Goal: Feedback & Contribution: Leave review/rating

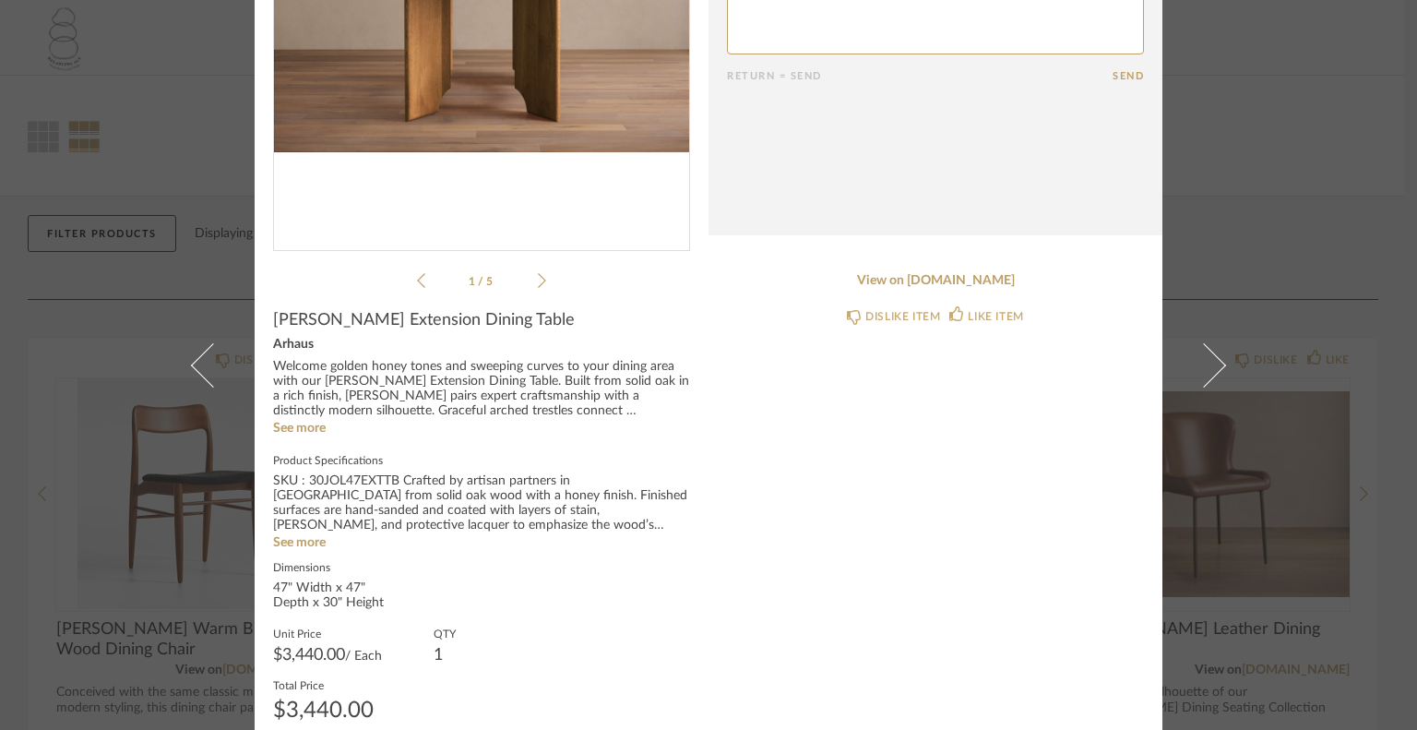
scroll to position [277, 0]
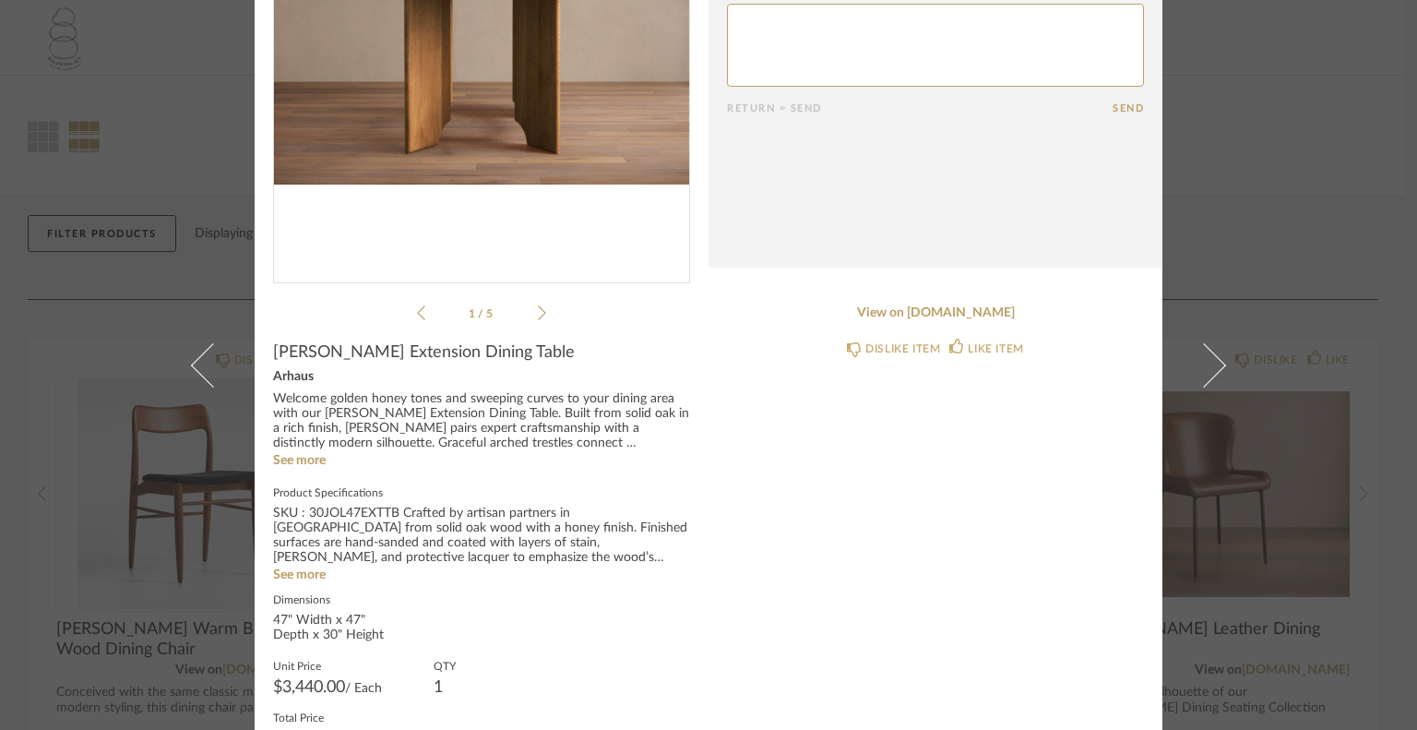
click at [538, 313] on icon at bounding box center [542, 312] width 8 height 17
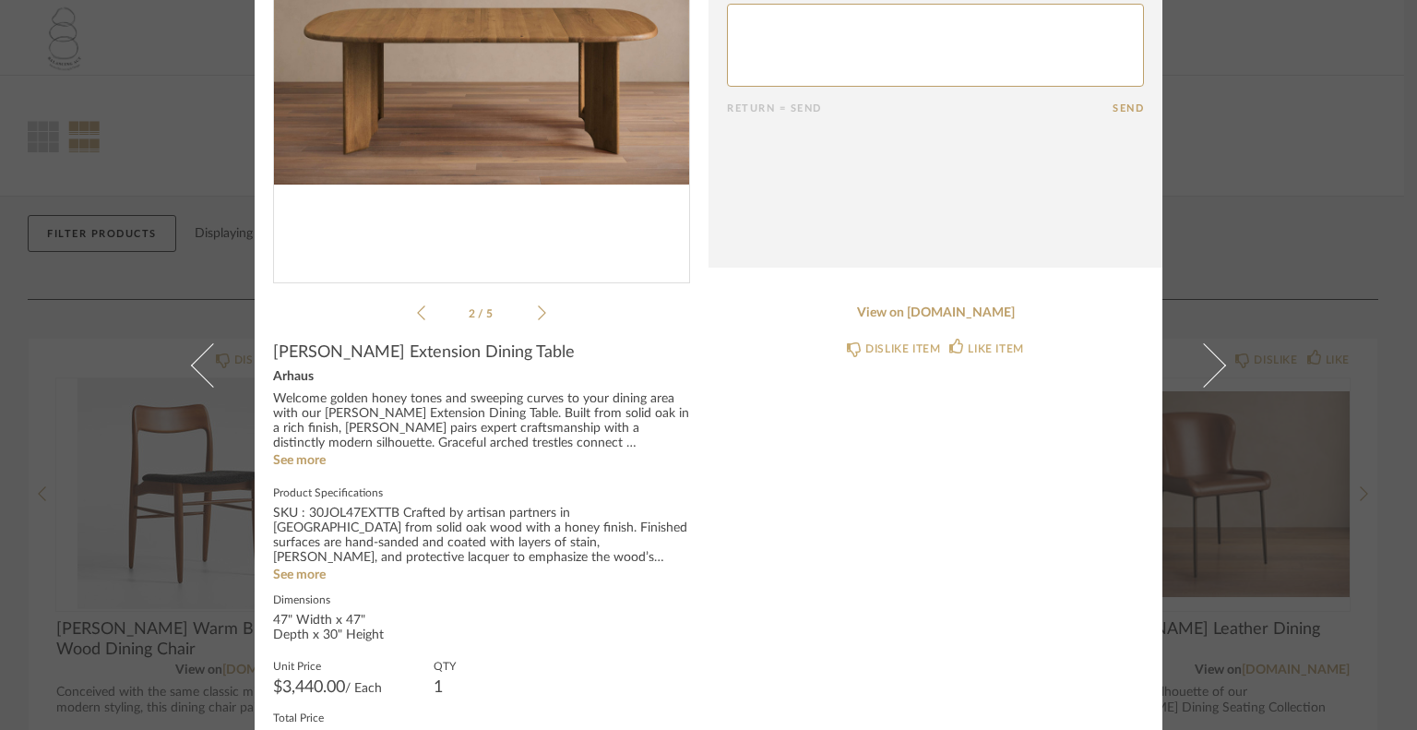
click at [538, 310] on icon at bounding box center [542, 312] width 8 height 17
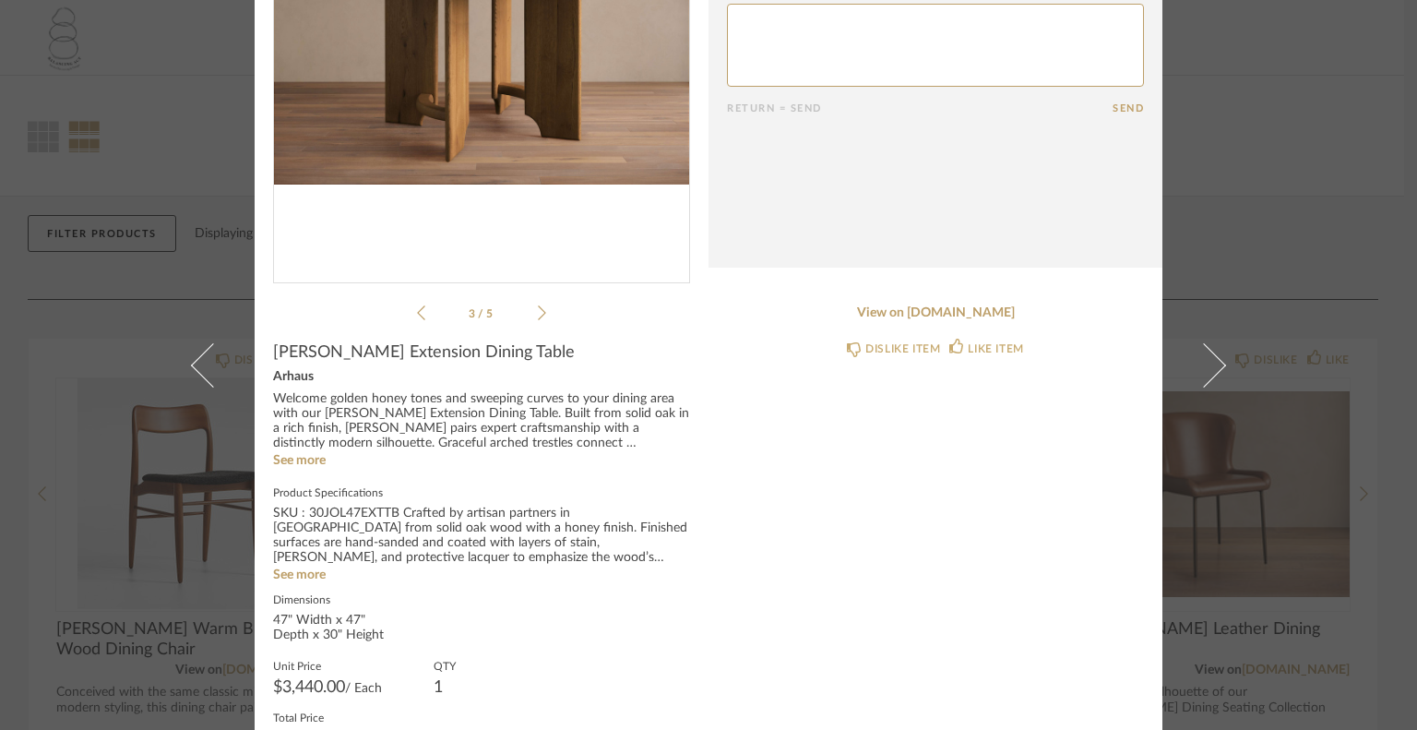
scroll to position [184, 0]
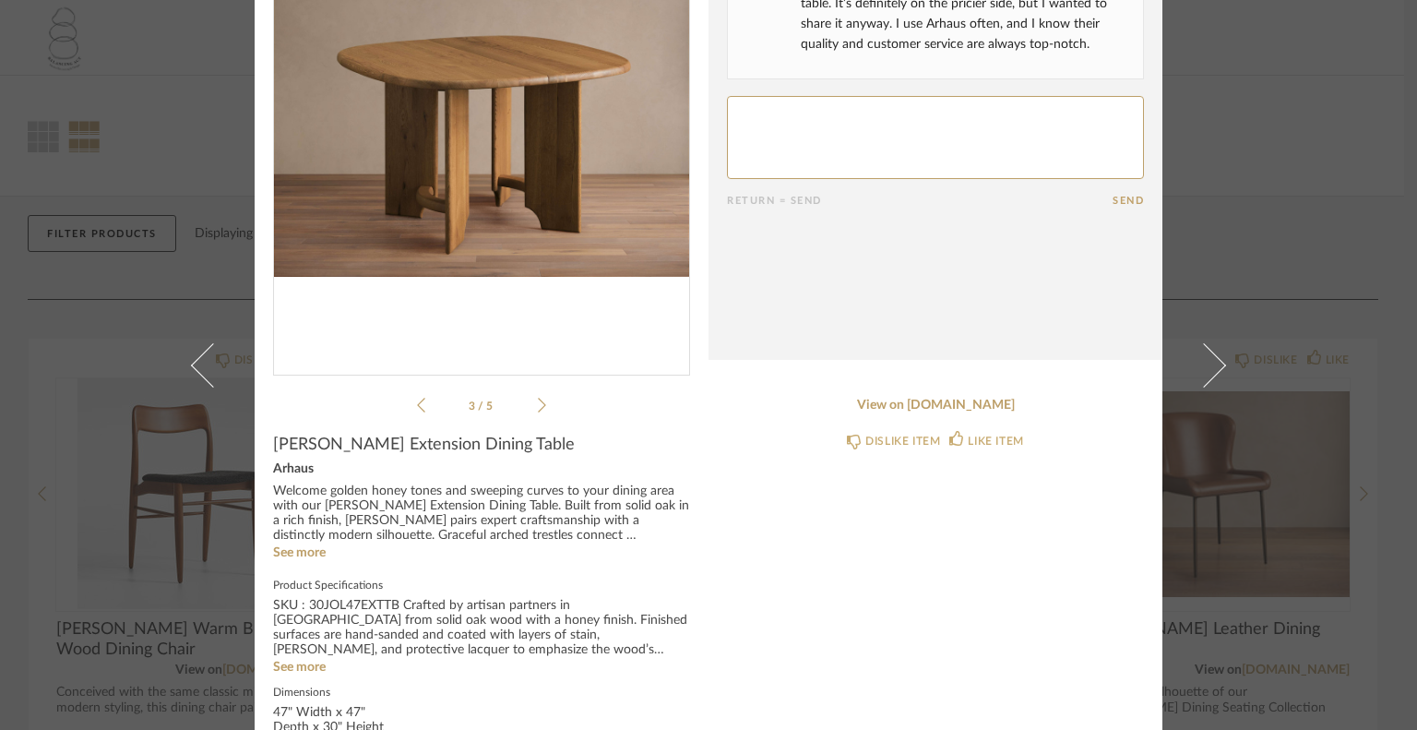
click at [538, 401] on icon at bounding box center [542, 405] width 8 height 15
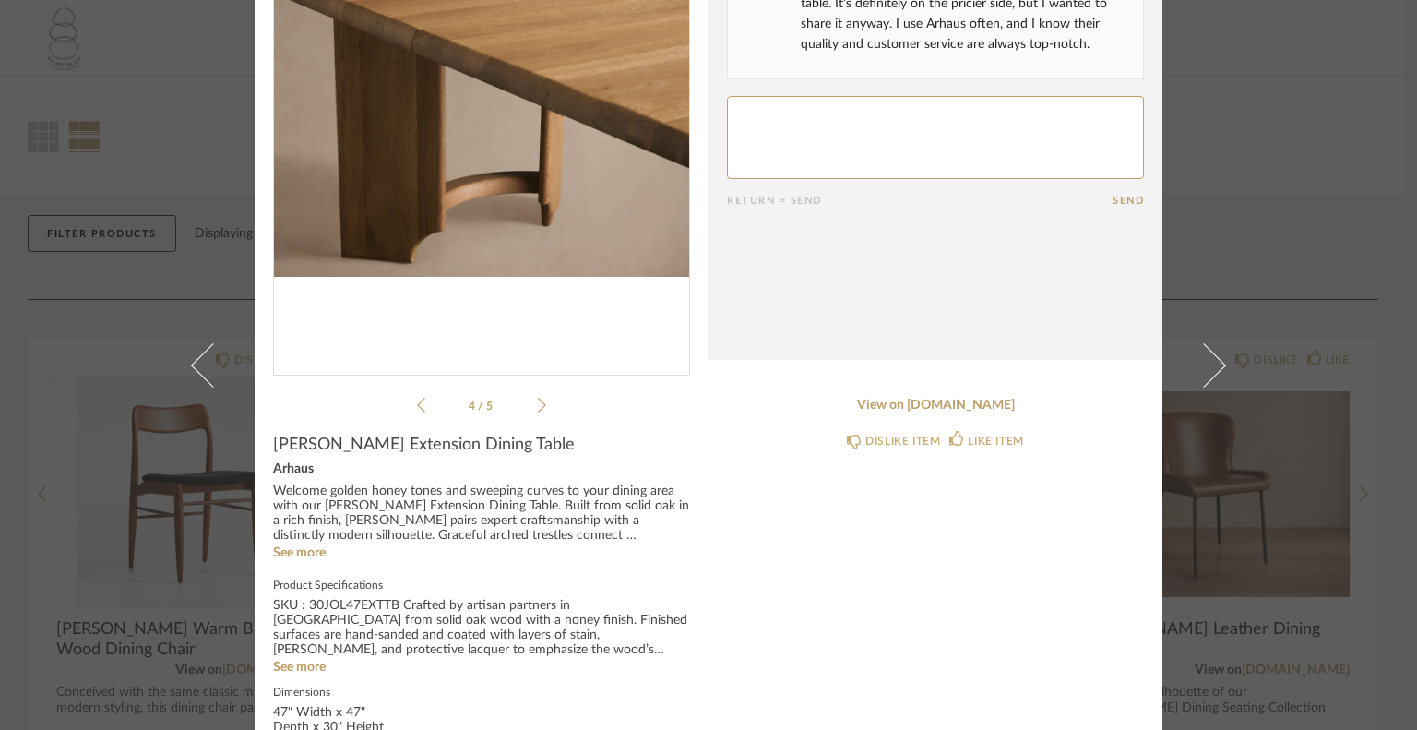
click at [538, 401] on icon at bounding box center [542, 405] width 8 height 15
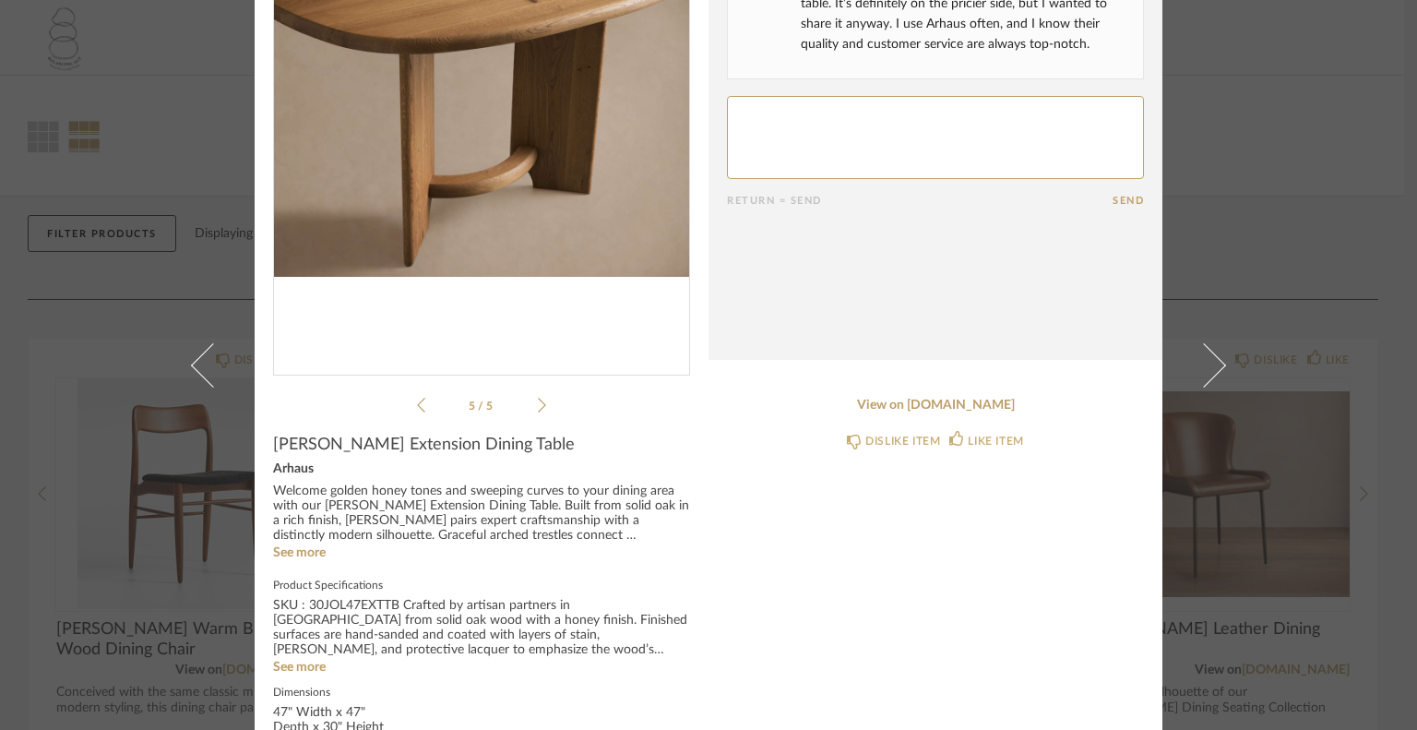
click at [538, 401] on icon at bounding box center [542, 405] width 8 height 15
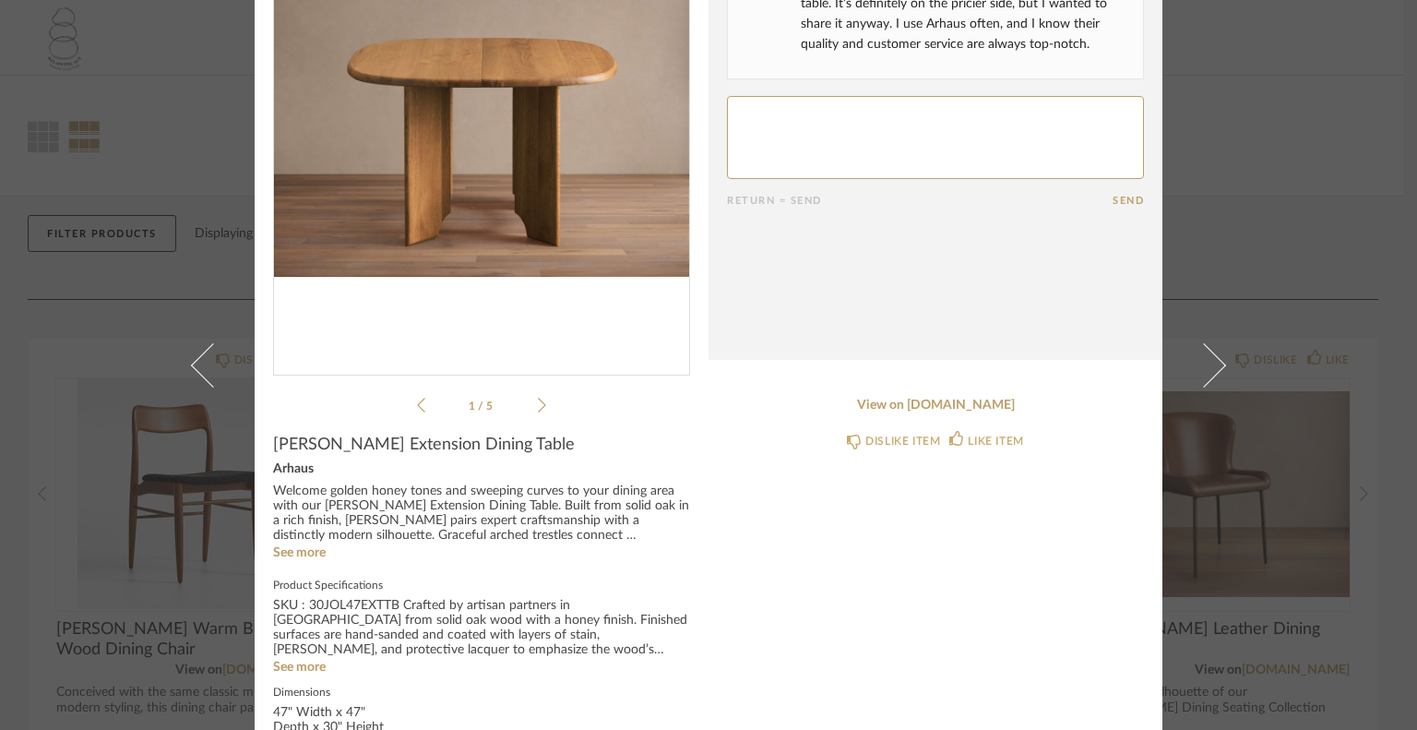
click at [756, 137] on textarea at bounding box center [935, 137] width 417 height 83
click at [759, 117] on textarea at bounding box center [935, 137] width 417 height 83
type textarea "its really nice, but not sure I want to spend that much on one piece."
click at [1122, 196] on button "Send" at bounding box center [1127, 201] width 31 height 12
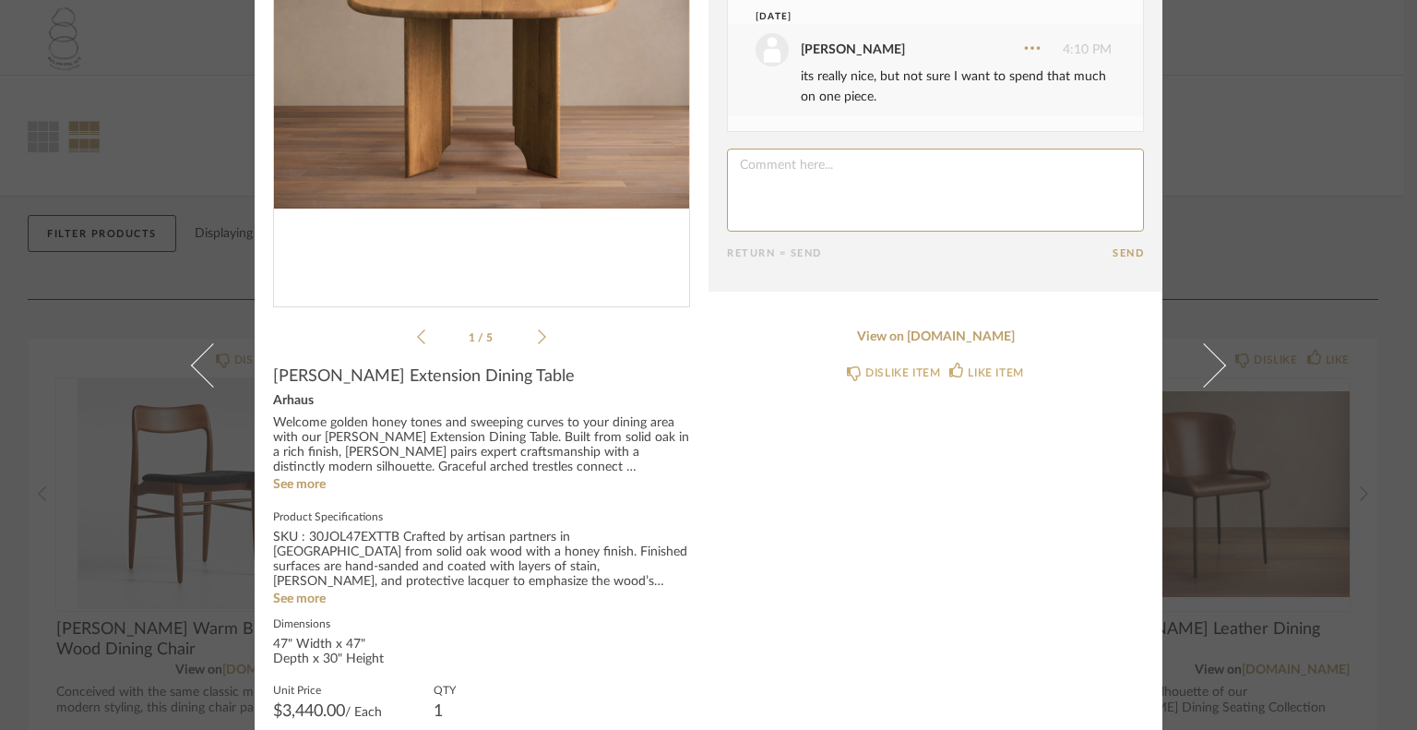
scroll to position [369, 0]
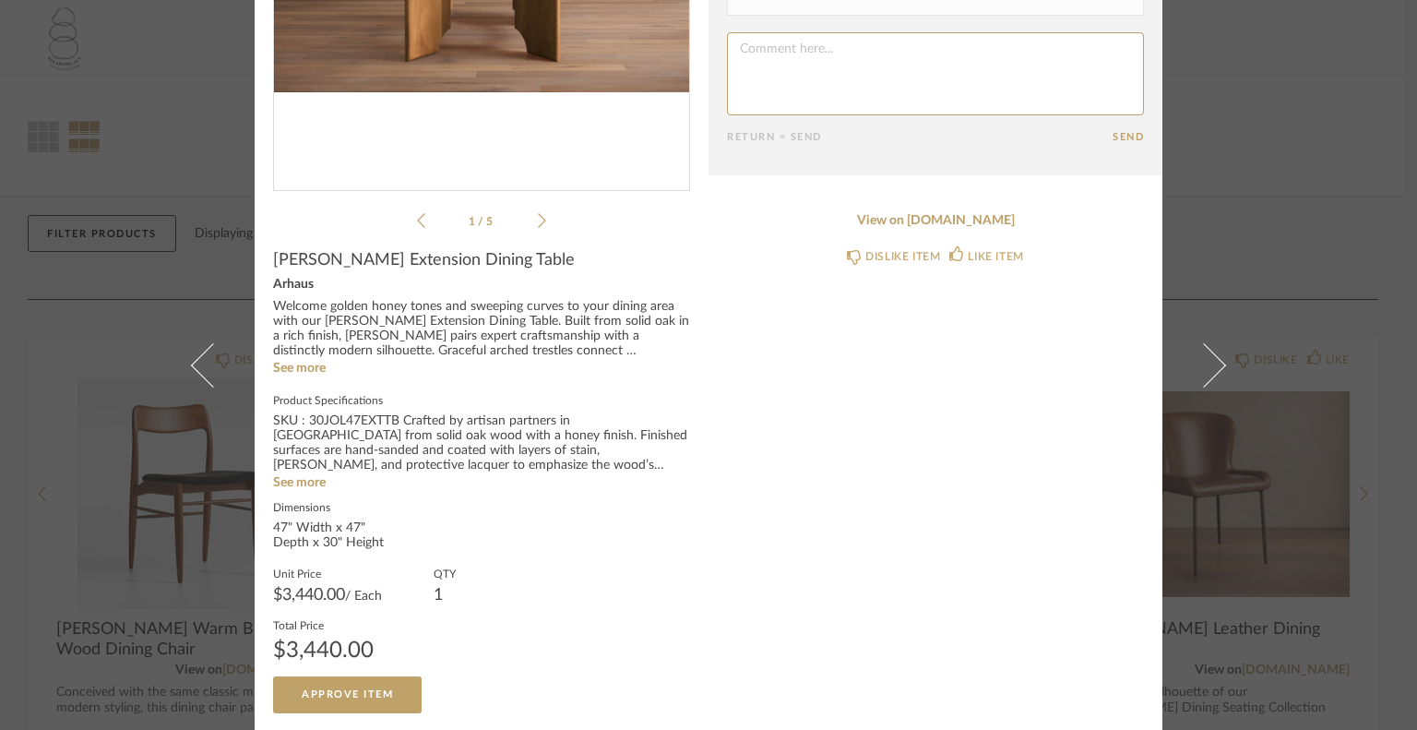
click at [538, 218] on icon at bounding box center [542, 220] width 8 height 17
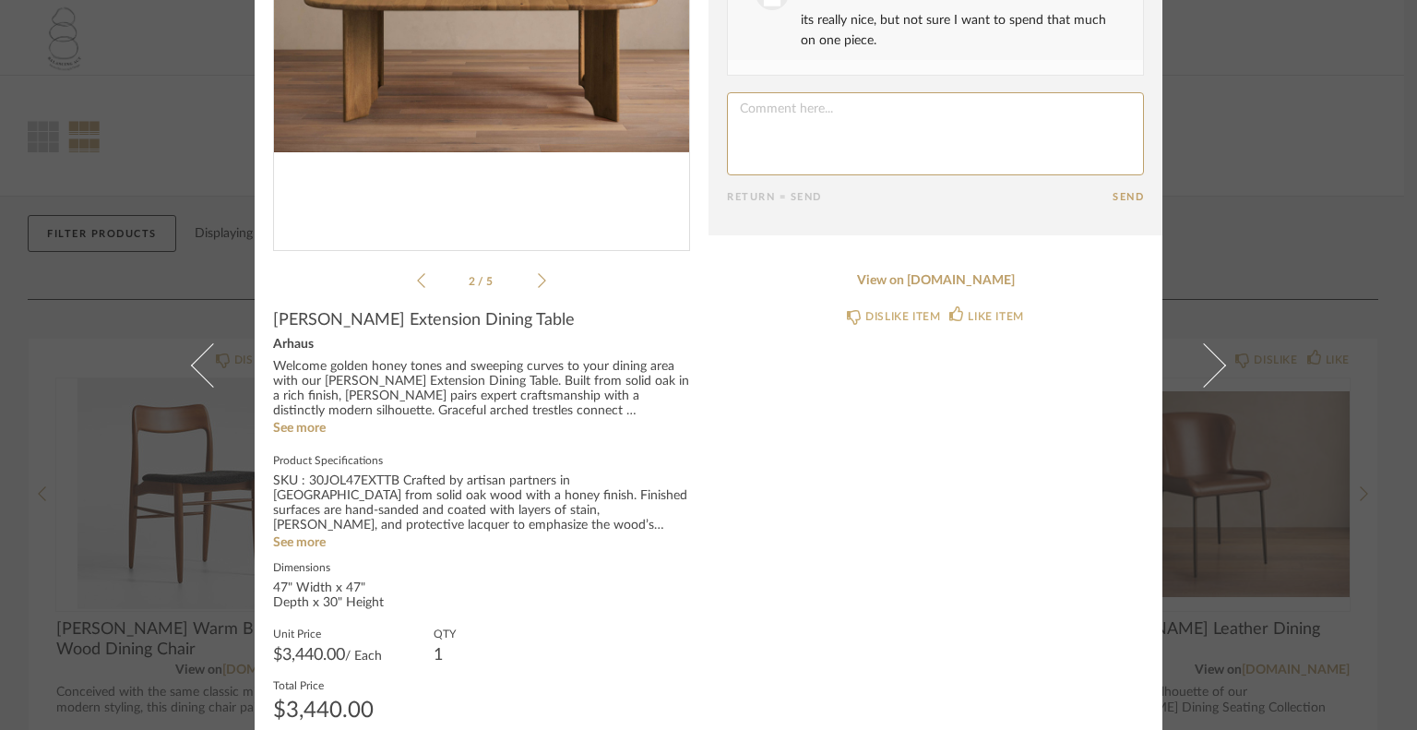
scroll to position [277, 0]
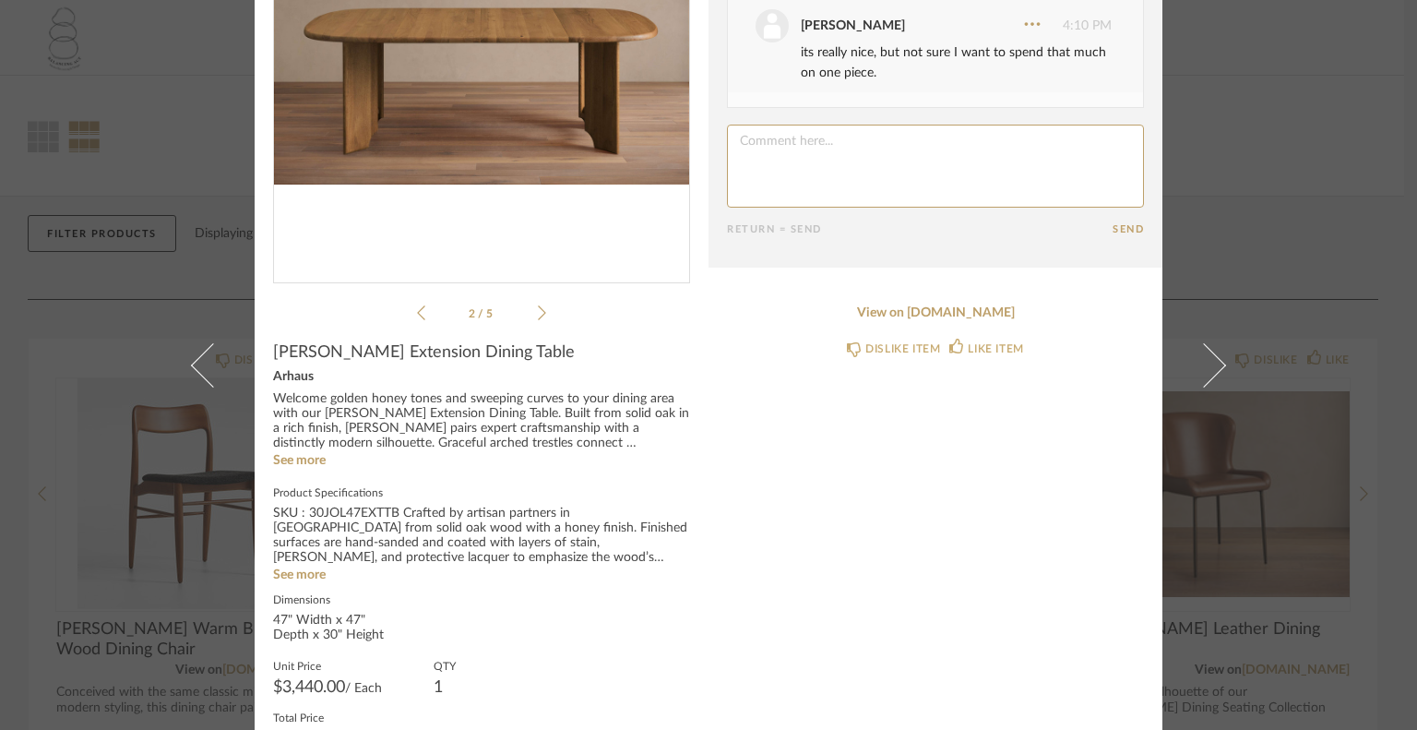
click at [538, 309] on icon at bounding box center [542, 312] width 8 height 17
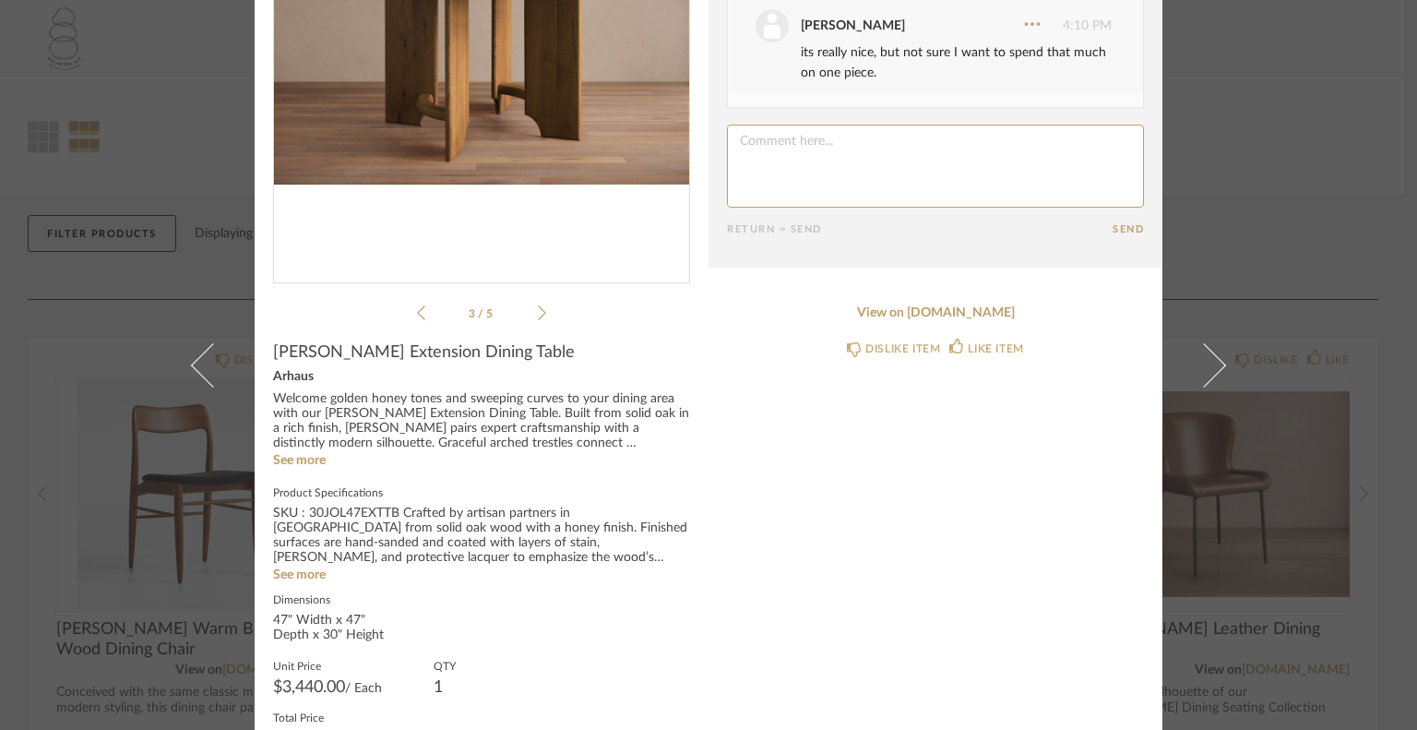
click at [538, 309] on icon at bounding box center [542, 312] width 8 height 17
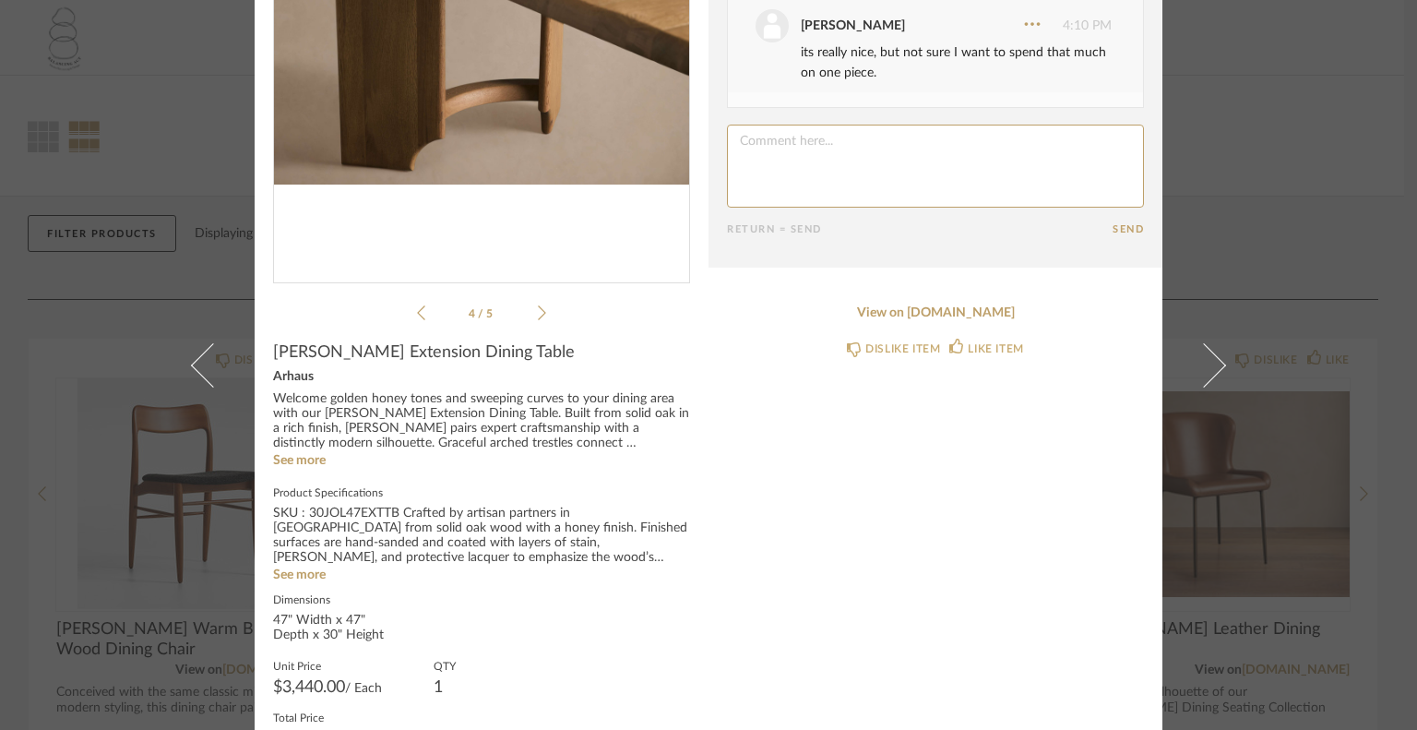
click at [538, 309] on icon at bounding box center [542, 312] width 8 height 17
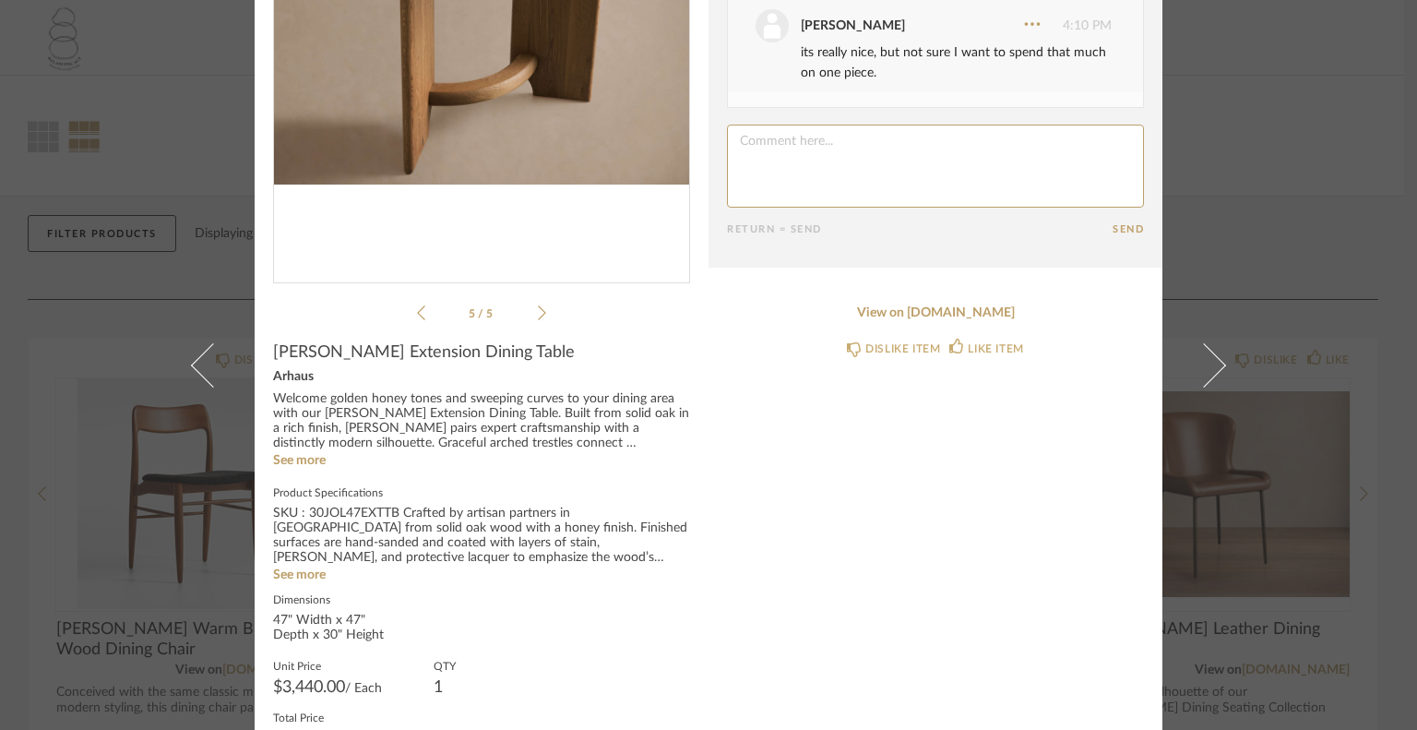
click at [538, 309] on icon at bounding box center [542, 312] width 8 height 17
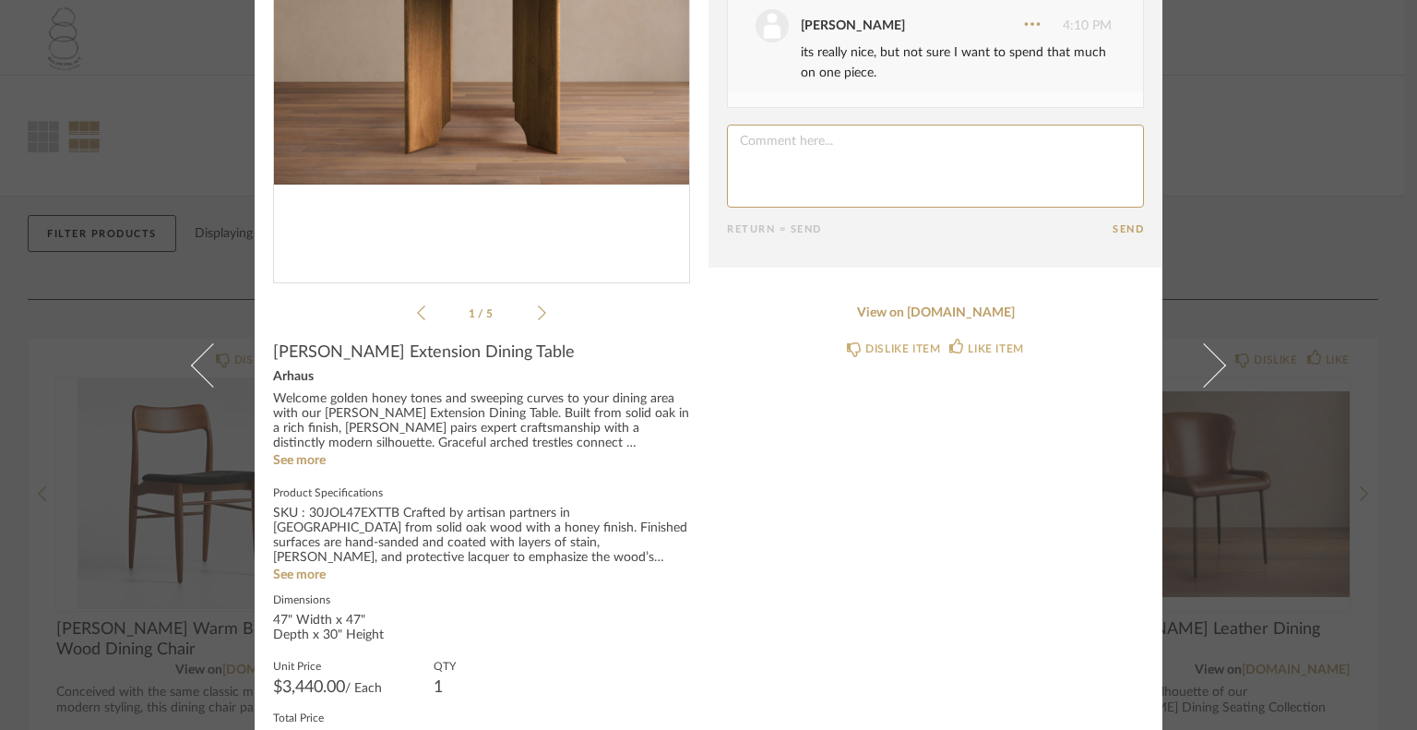
click at [538, 309] on icon at bounding box center [542, 312] width 8 height 17
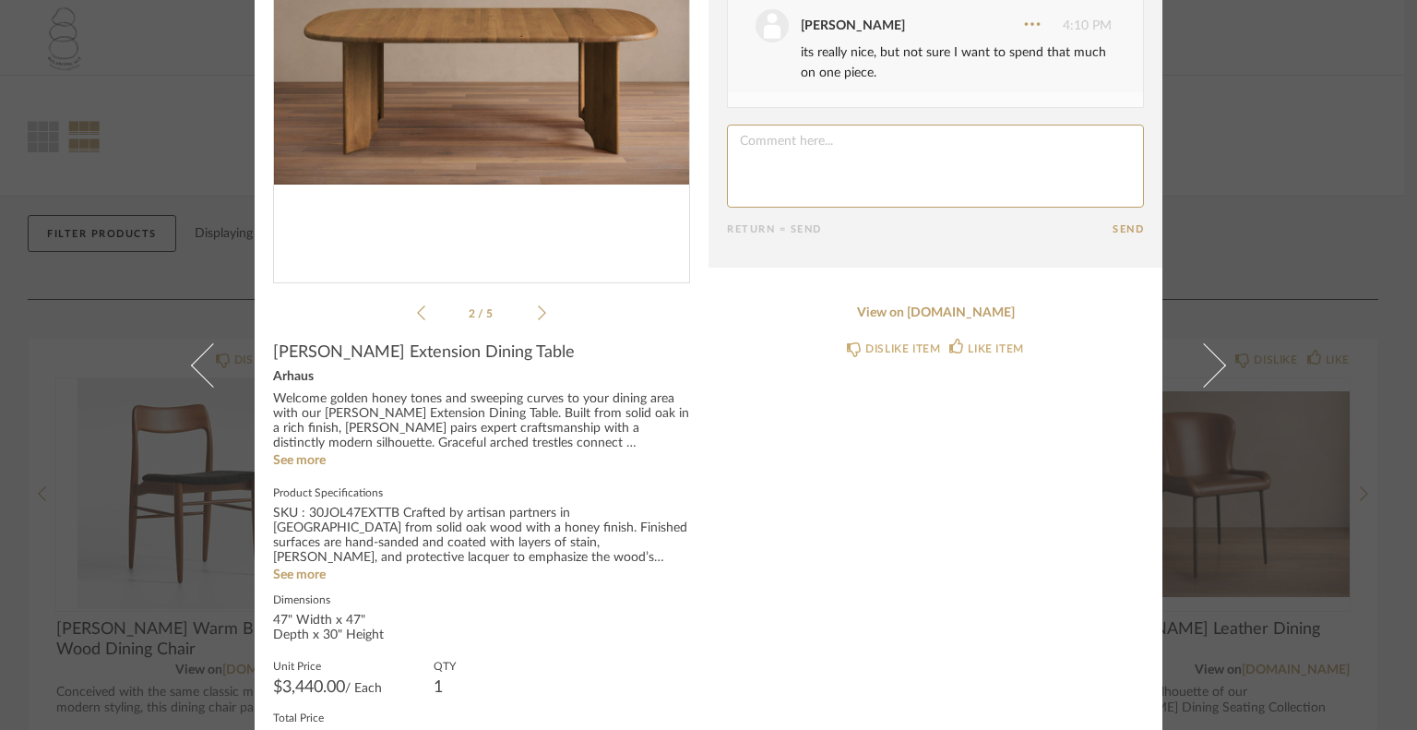
click at [538, 309] on icon at bounding box center [542, 312] width 8 height 17
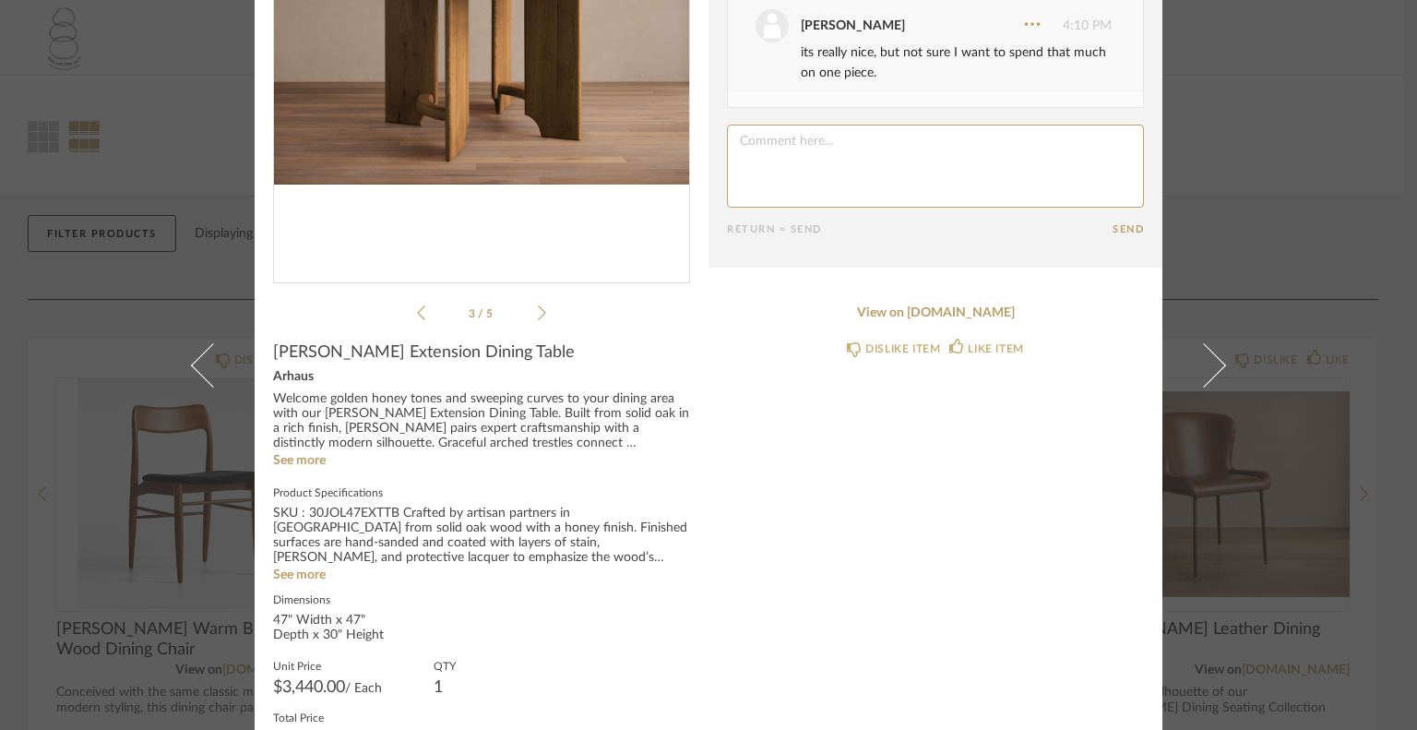
click at [538, 309] on icon at bounding box center [542, 312] width 8 height 17
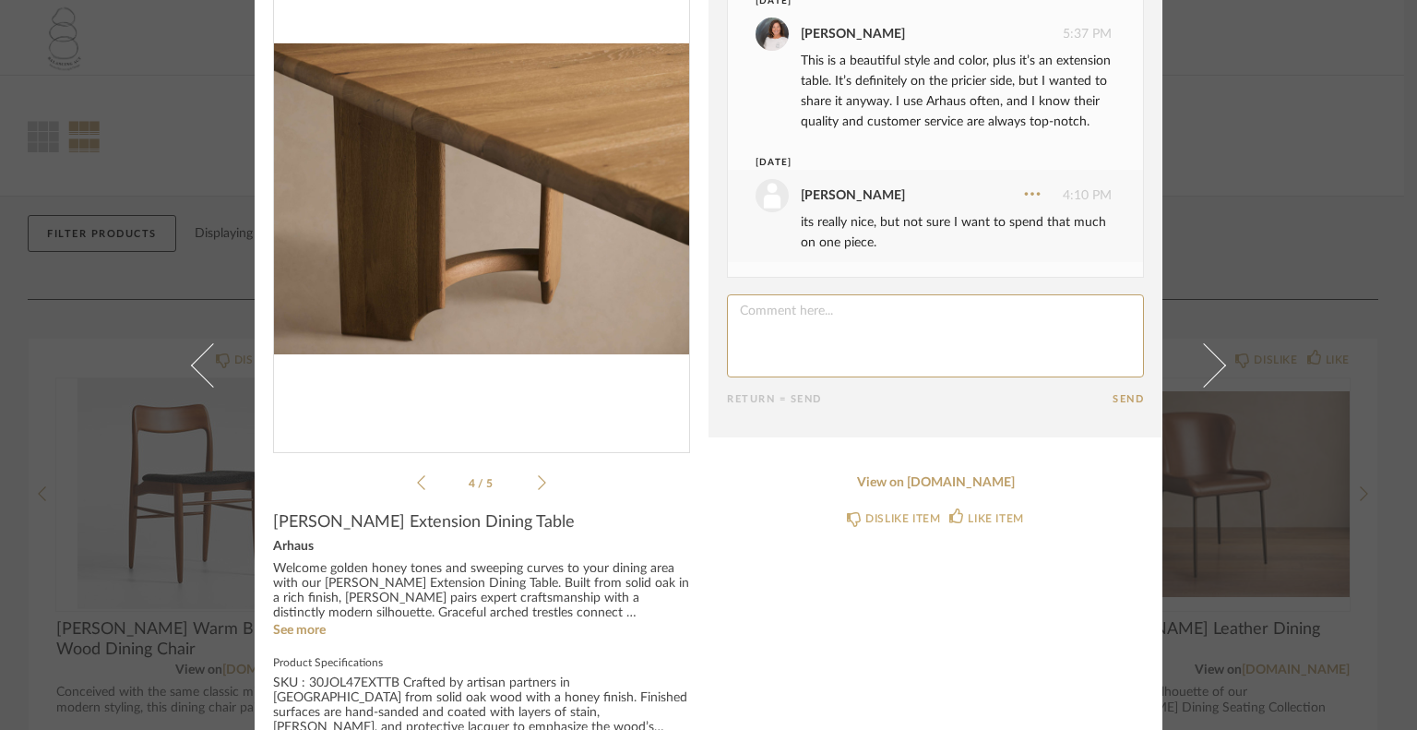
scroll to position [92, 0]
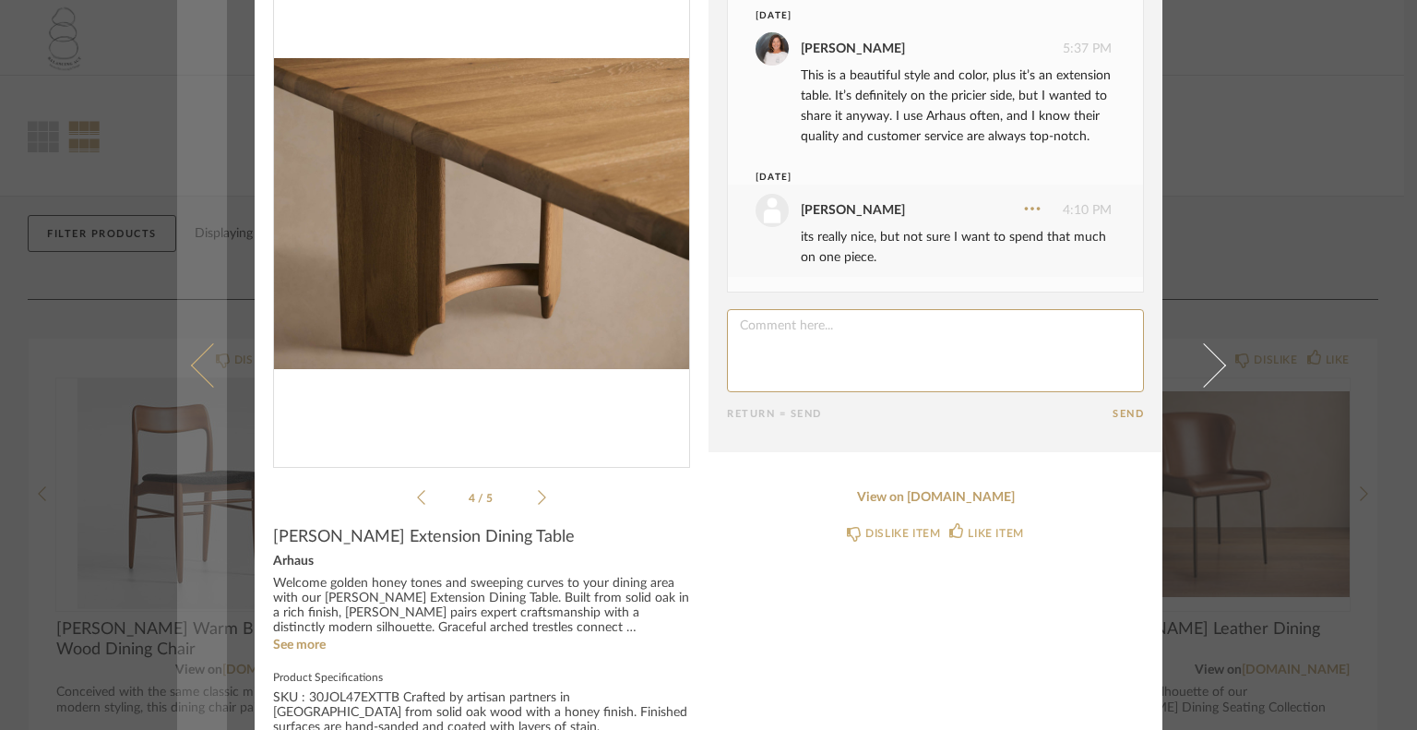
click at [213, 136] on link at bounding box center [202, 365] width 50 height 730
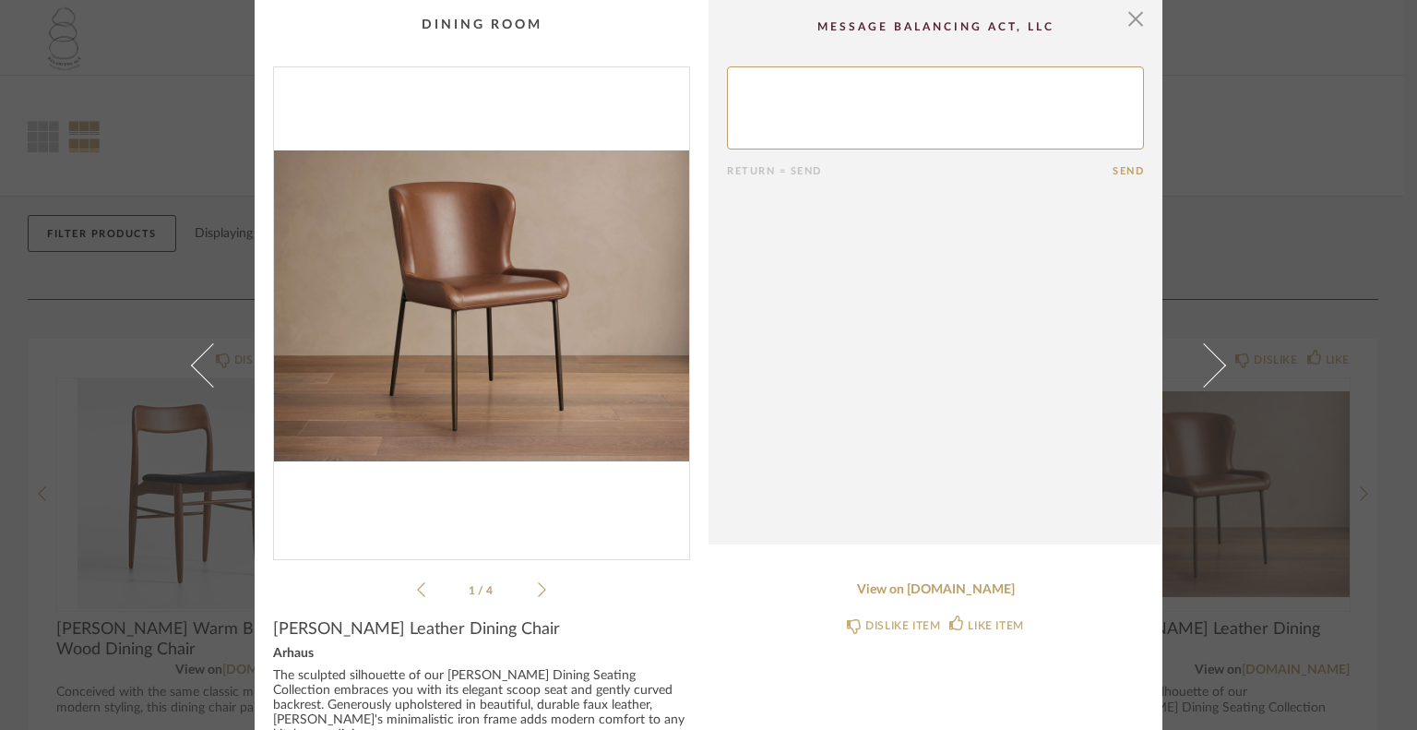
drag, startPoint x: 1127, startPoint y: 13, endPoint x: 1043, endPoint y: 165, distance: 173.8
click at [1043, 165] on div "× 1 / 4 Return = Send Send [PERSON_NAME] Leather Dining Chair Arhaus The sculpt…" at bounding box center [709, 502] width 908 height 1004
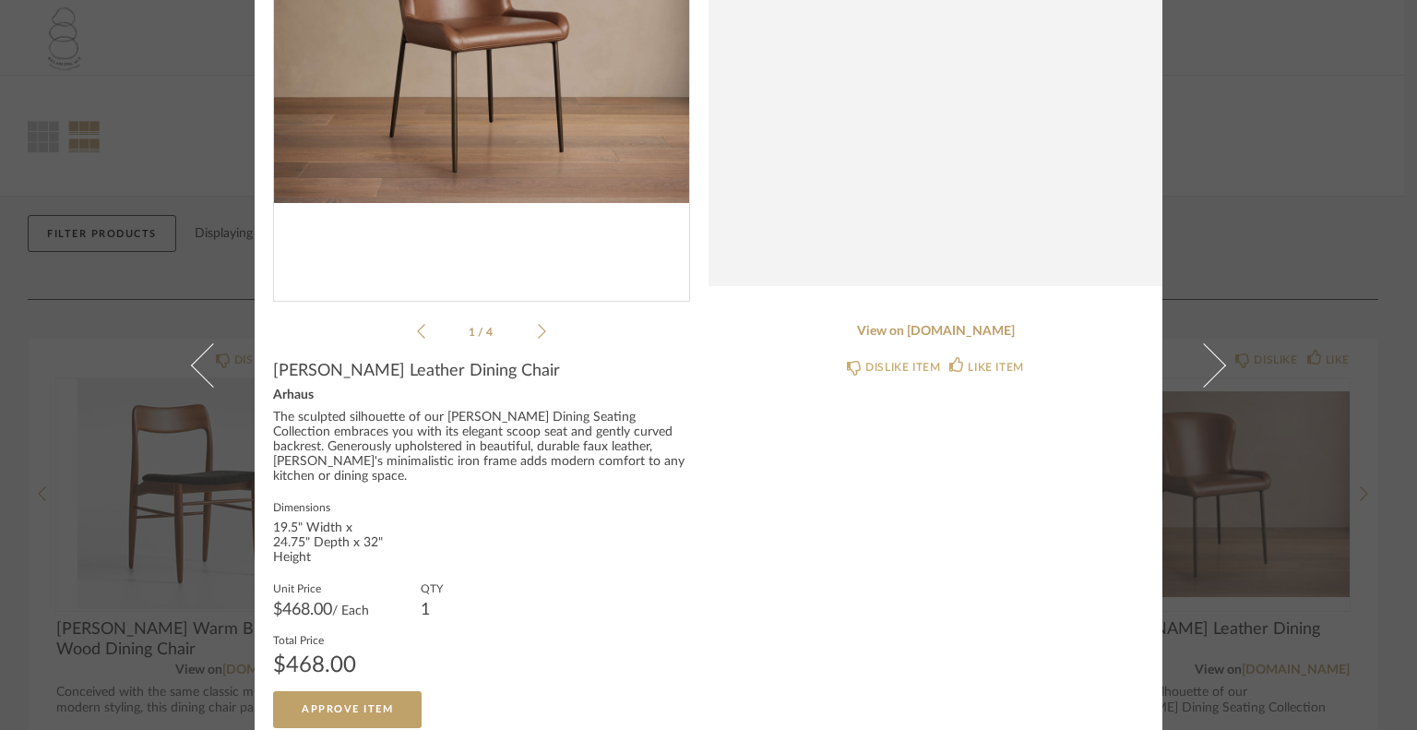
scroll to position [74, 0]
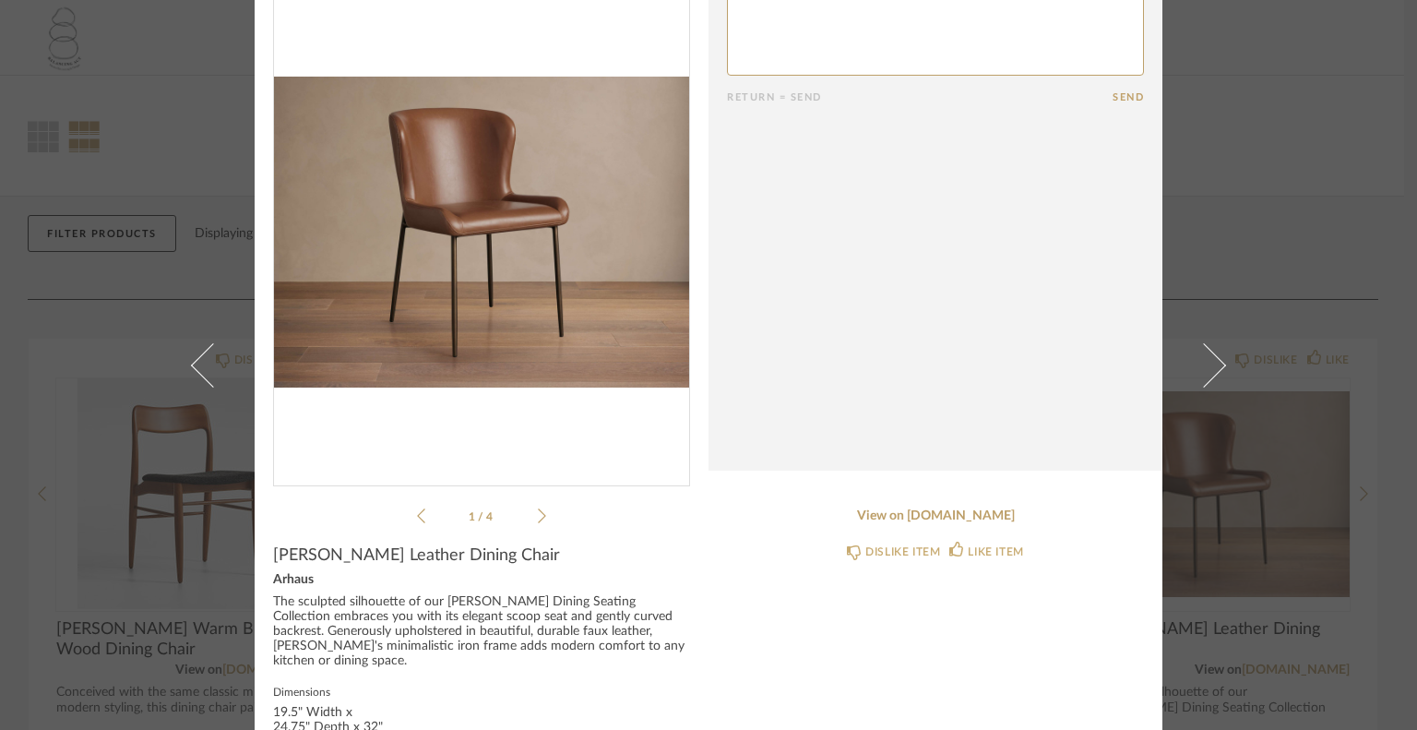
click at [221, 147] on div "× 1 / 4 Return = Send Send [PERSON_NAME] Leather Dining Chair Arhaus The sculpt…" at bounding box center [708, 428] width 1063 height 1004
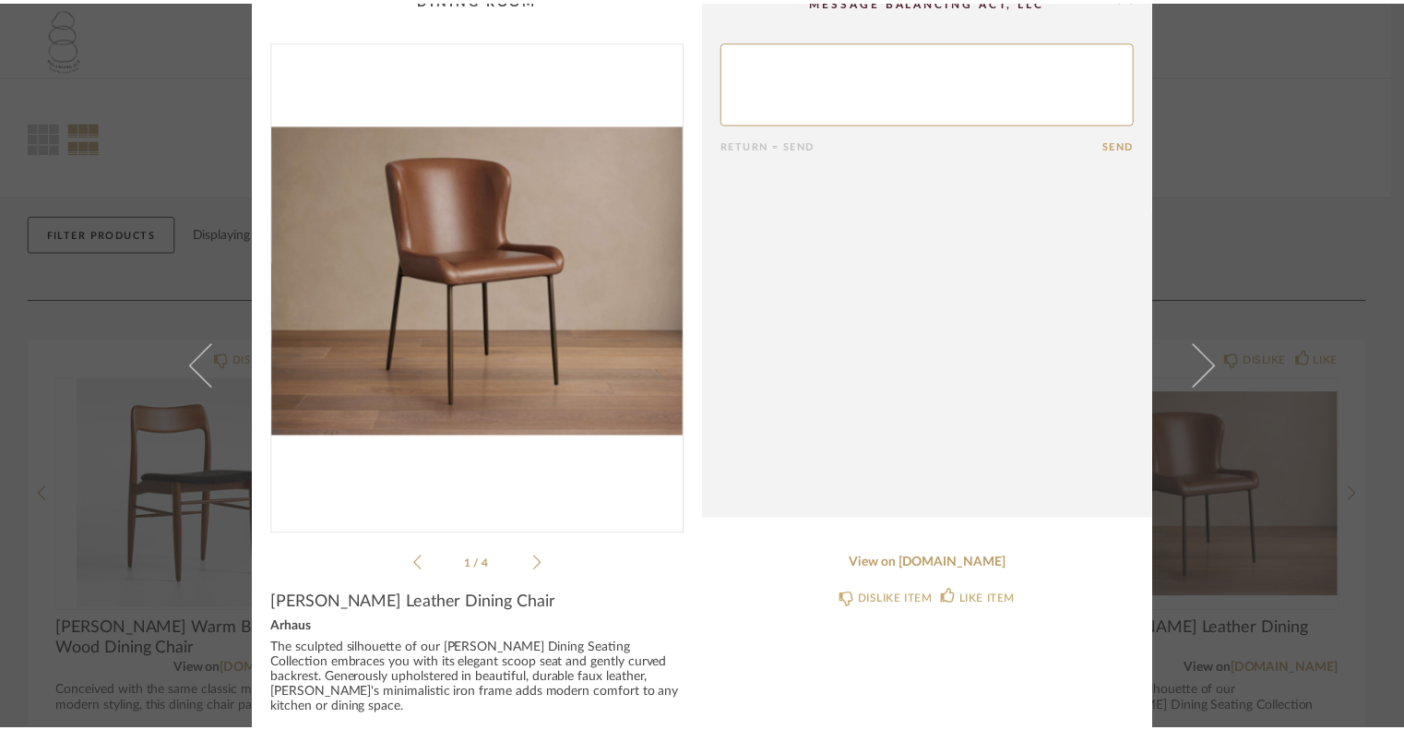
scroll to position [0, 0]
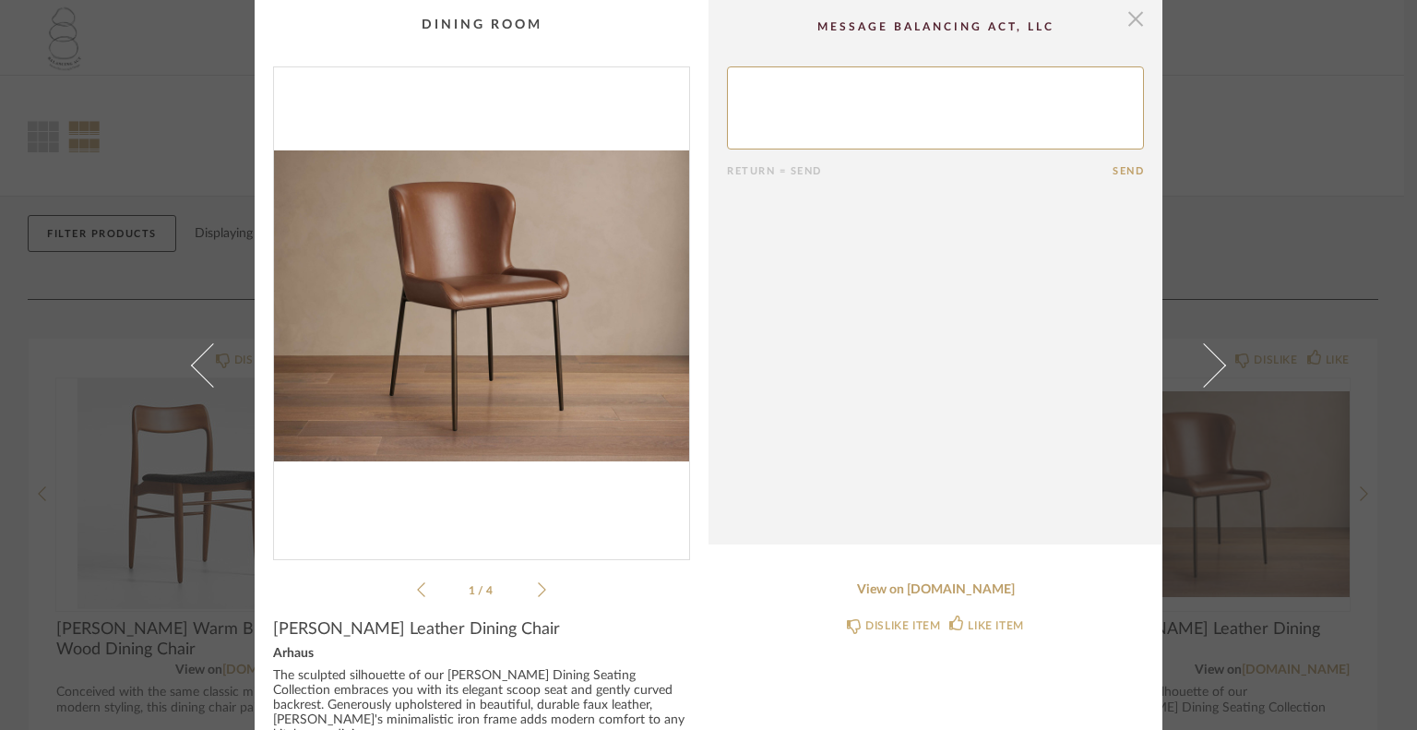
click at [1129, 8] on span "button" at bounding box center [1135, 18] width 37 height 37
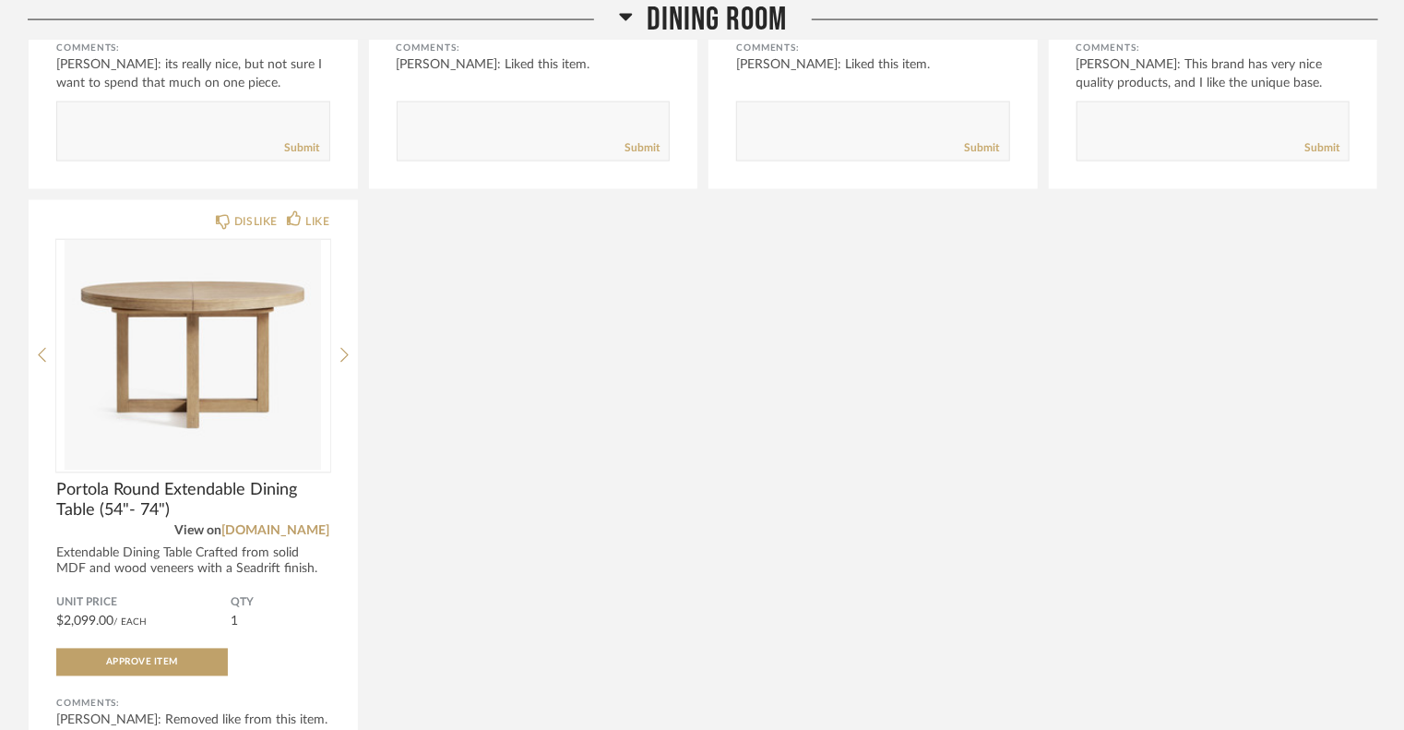
scroll to position [1568, 0]
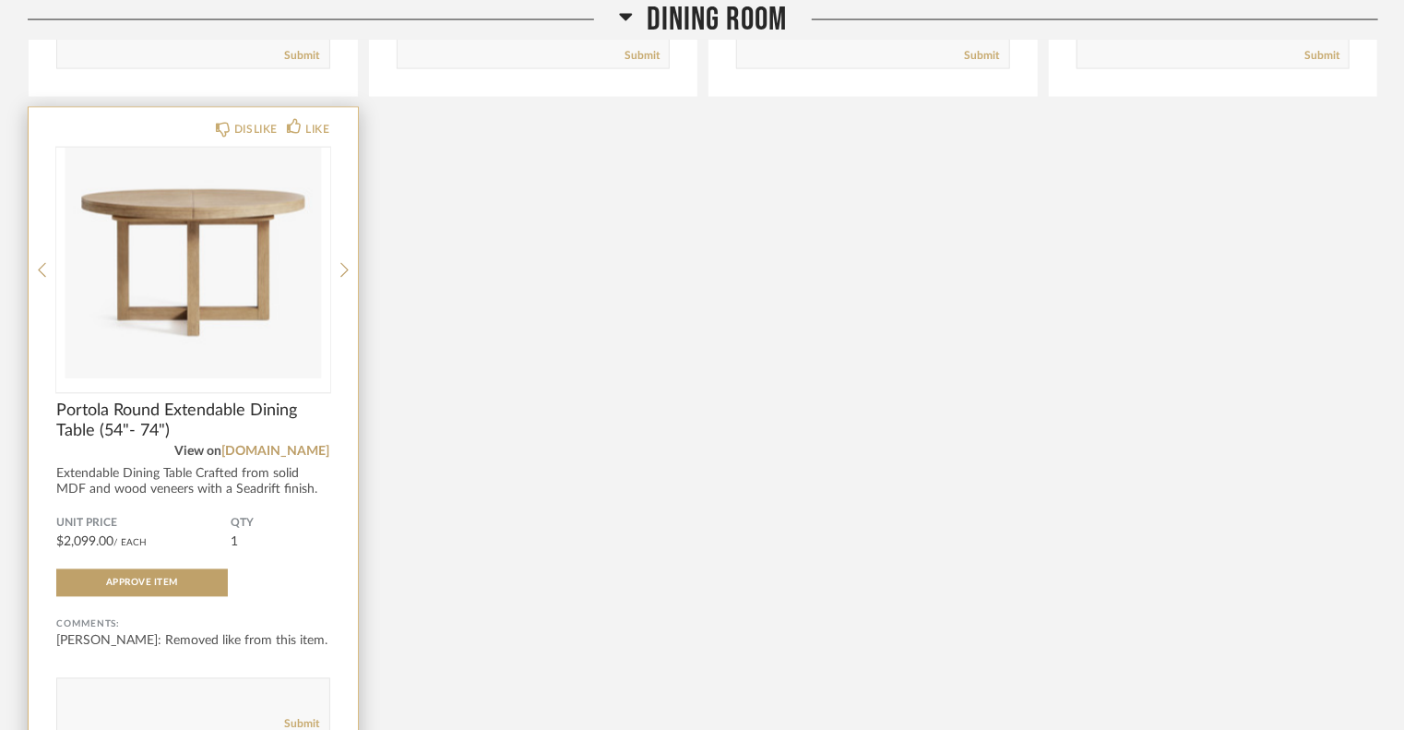
click at [277, 442] on div "View on [DOMAIN_NAME]" at bounding box center [193, 452] width 274 height 20
click at [343, 273] on icon at bounding box center [344, 270] width 8 height 15
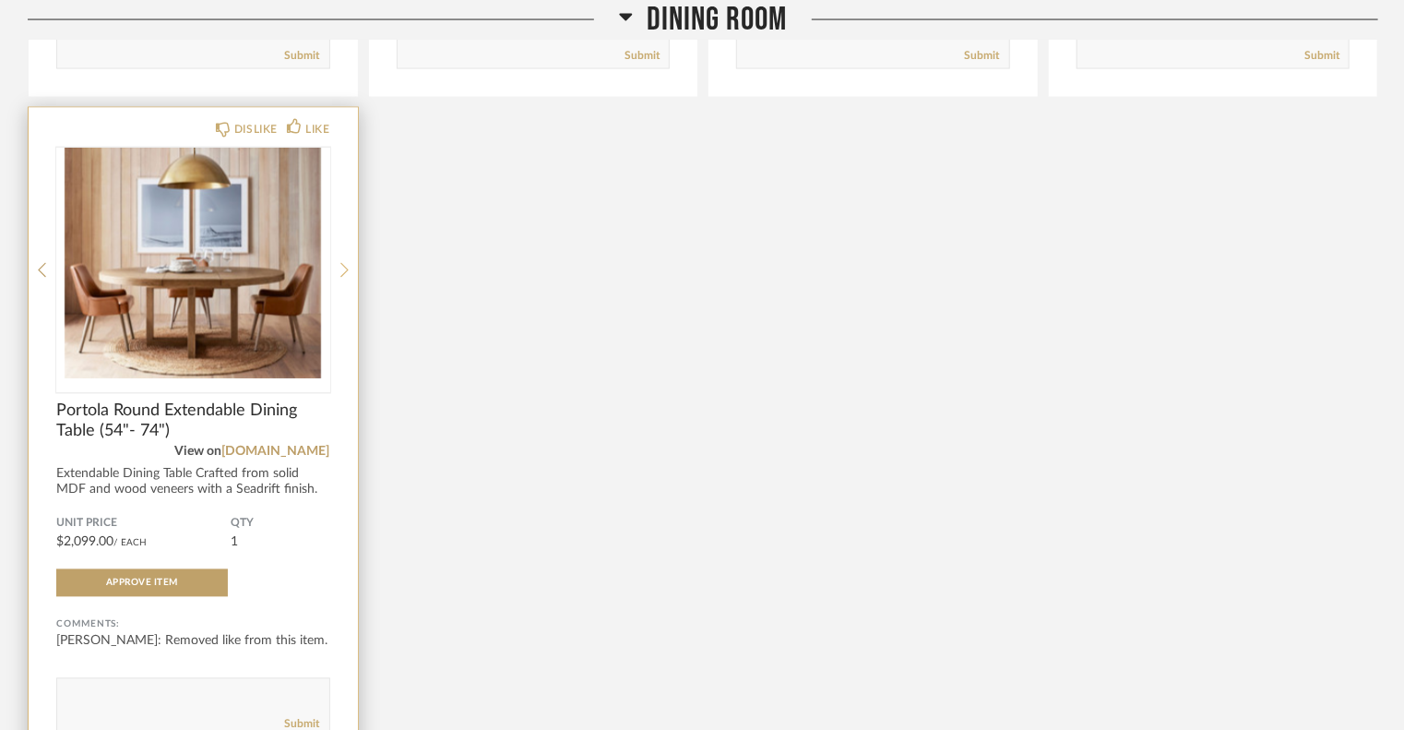
click at [343, 273] on icon at bounding box center [344, 270] width 8 height 15
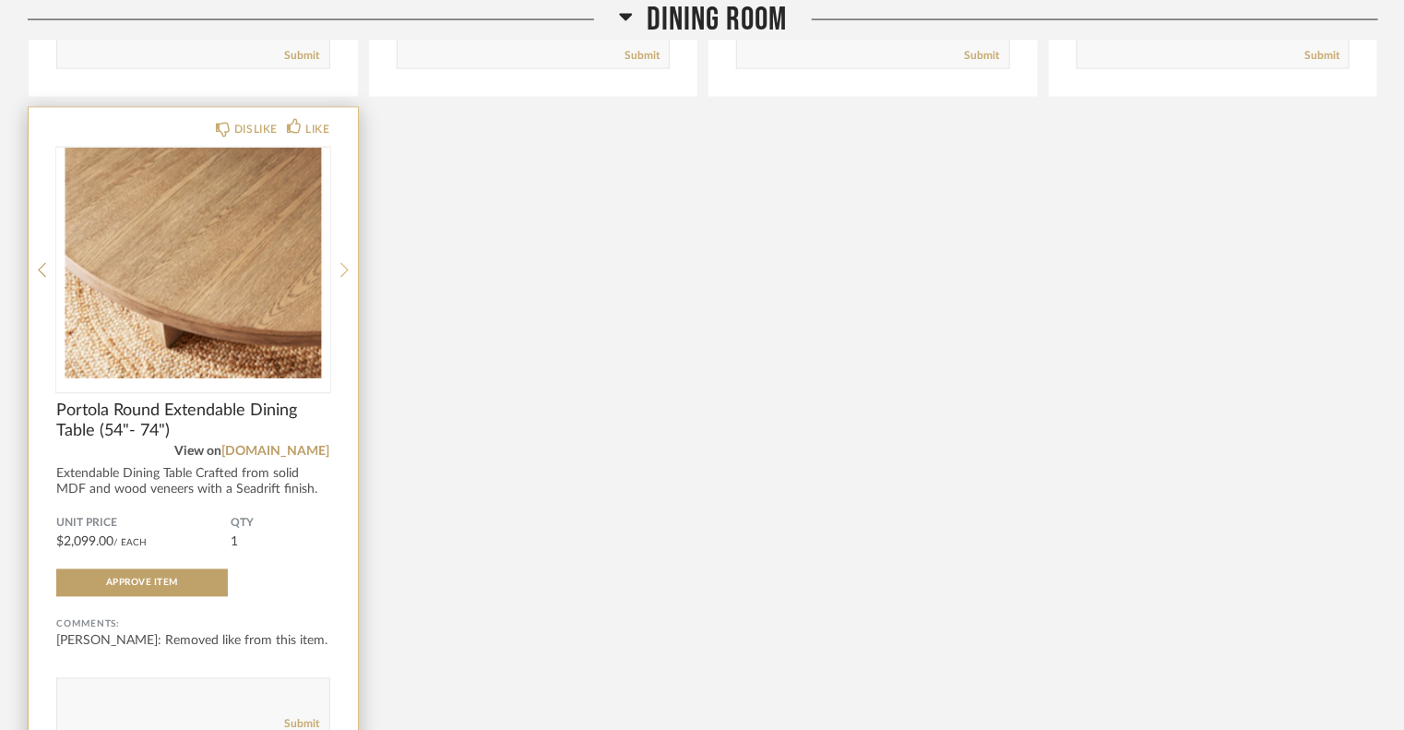
click at [343, 273] on icon at bounding box center [344, 270] width 8 height 15
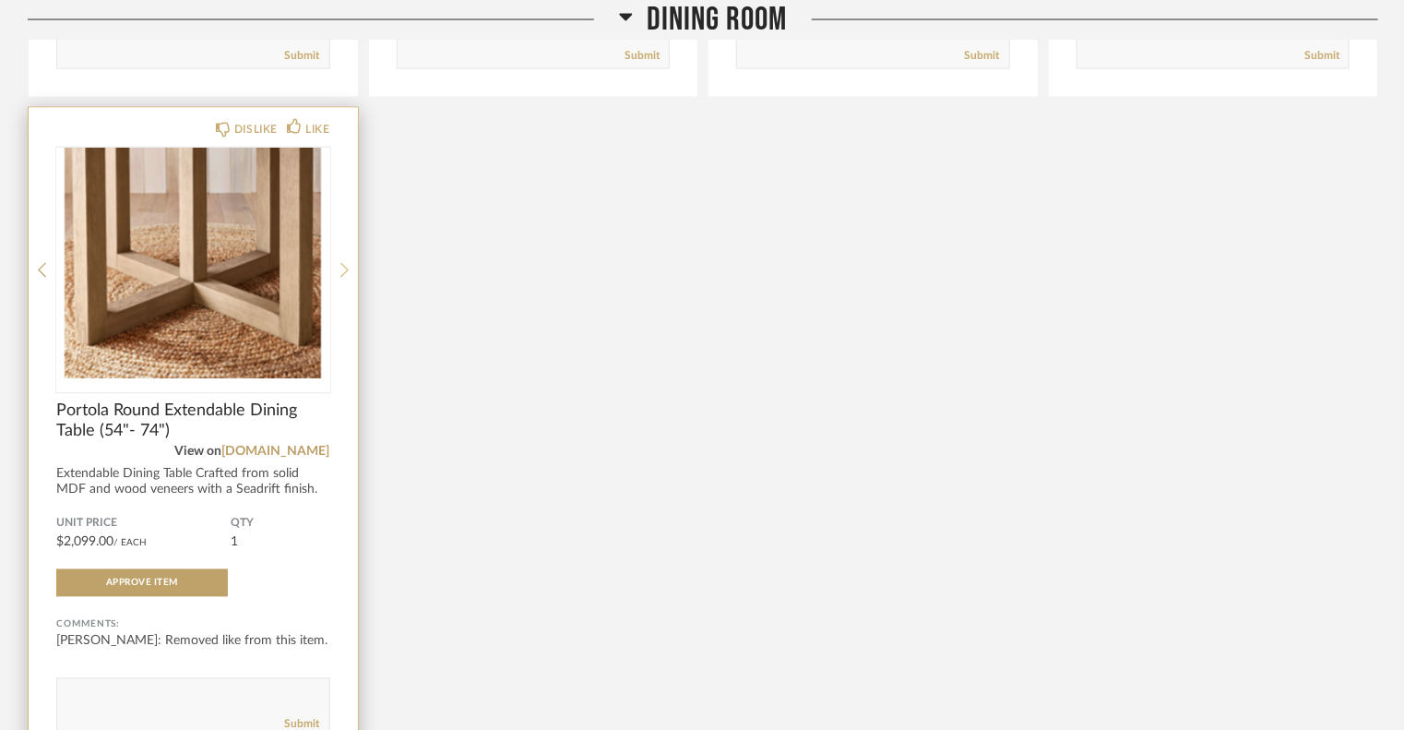
click at [343, 273] on icon at bounding box center [344, 270] width 8 height 15
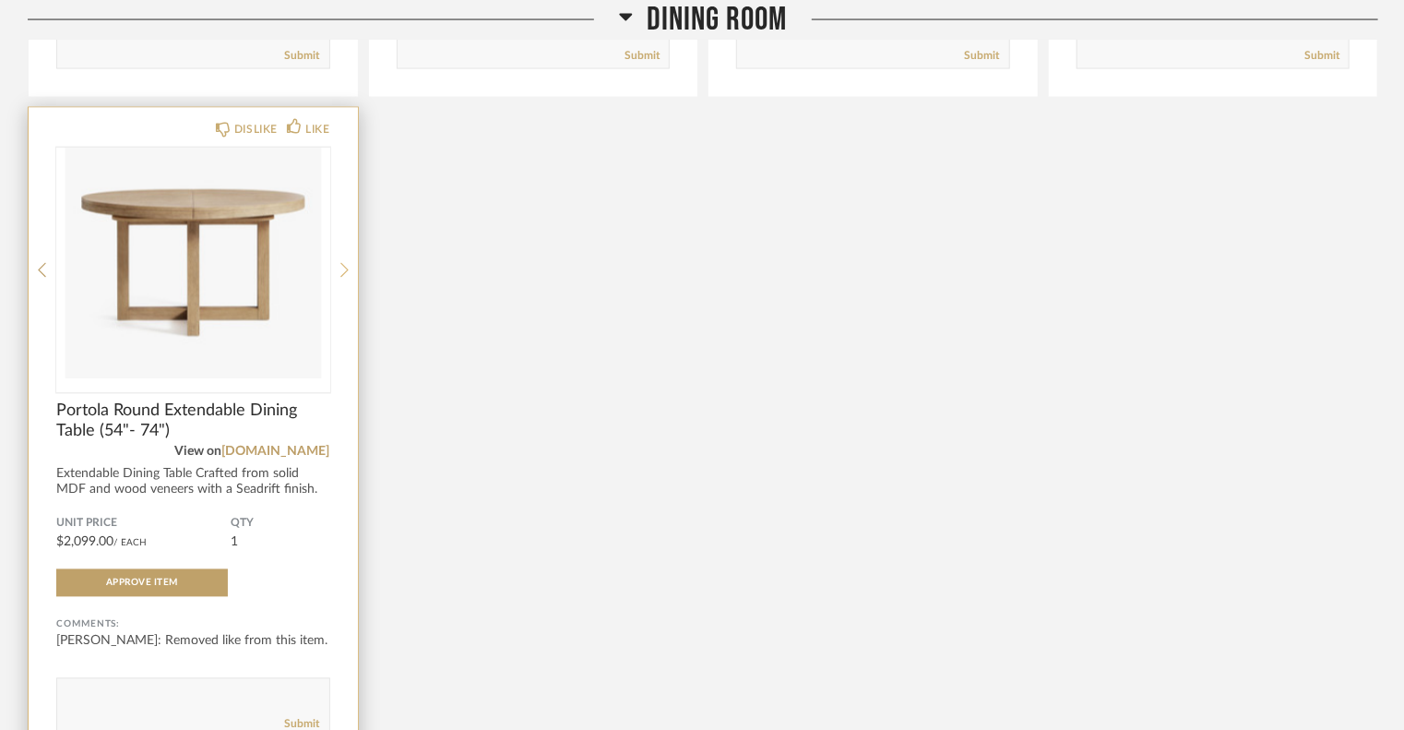
click at [343, 273] on icon at bounding box center [344, 270] width 8 height 15
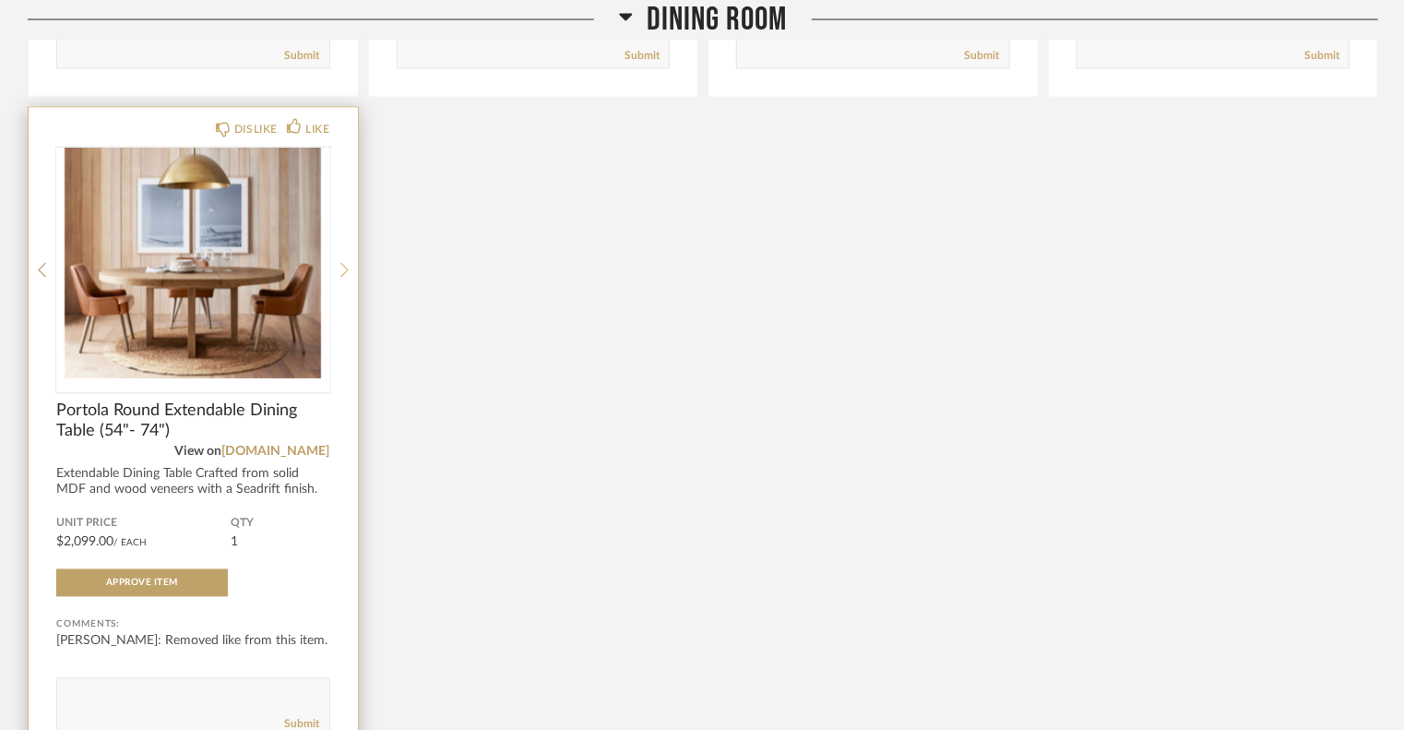
click at [343, 273] on icon at bounding box center [344, 270] width 8 height 15
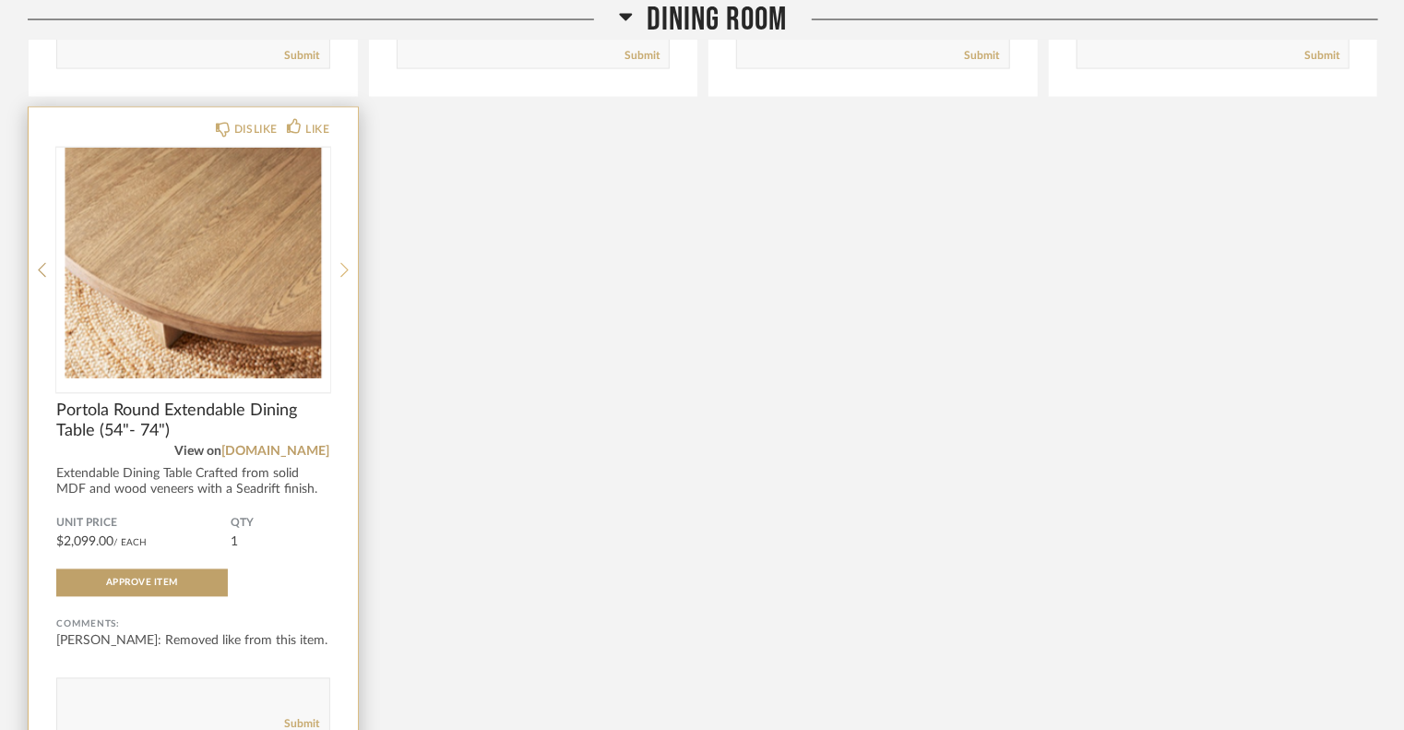
click at [343, 273] on icon at bounding box center [344, 270] width 8 height 15
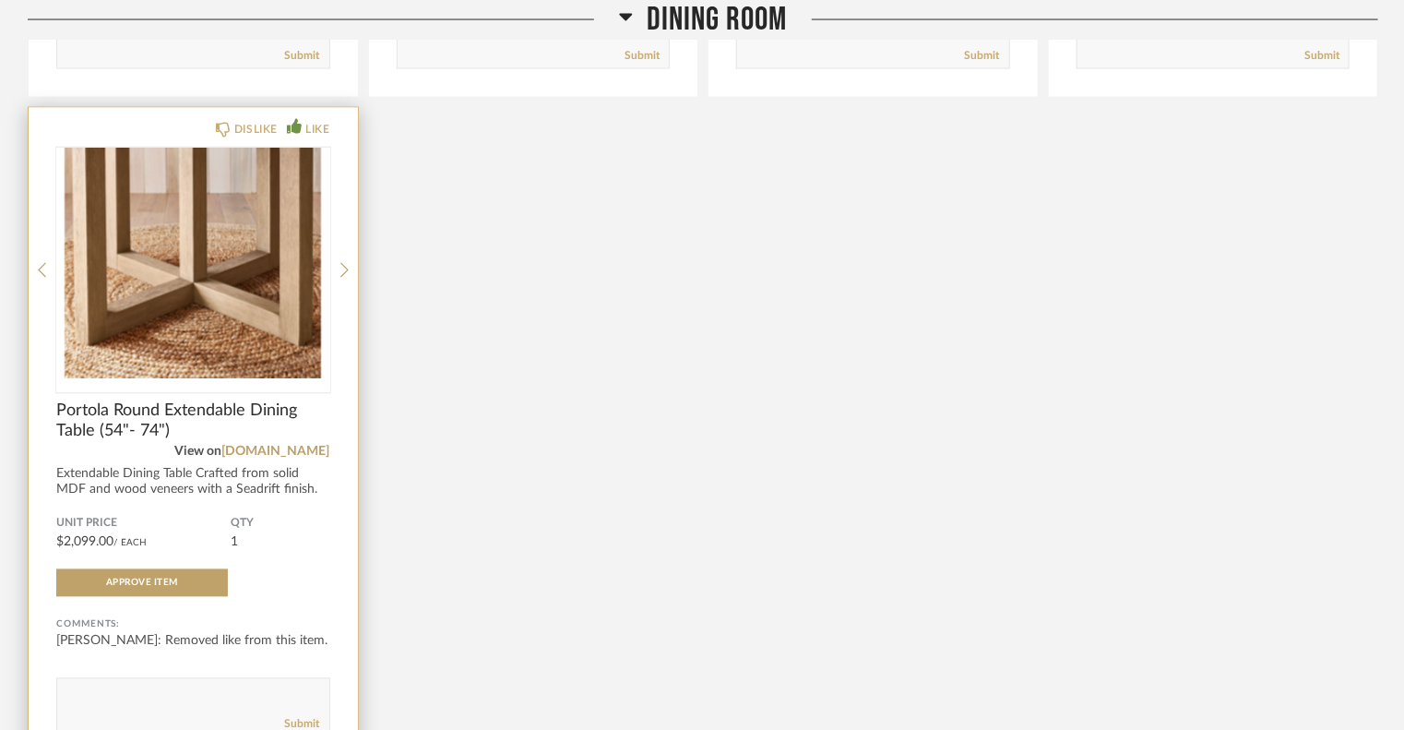
click at [321, 128] on div "LIKE" at bounding box center [317, 129] width 24 height 18
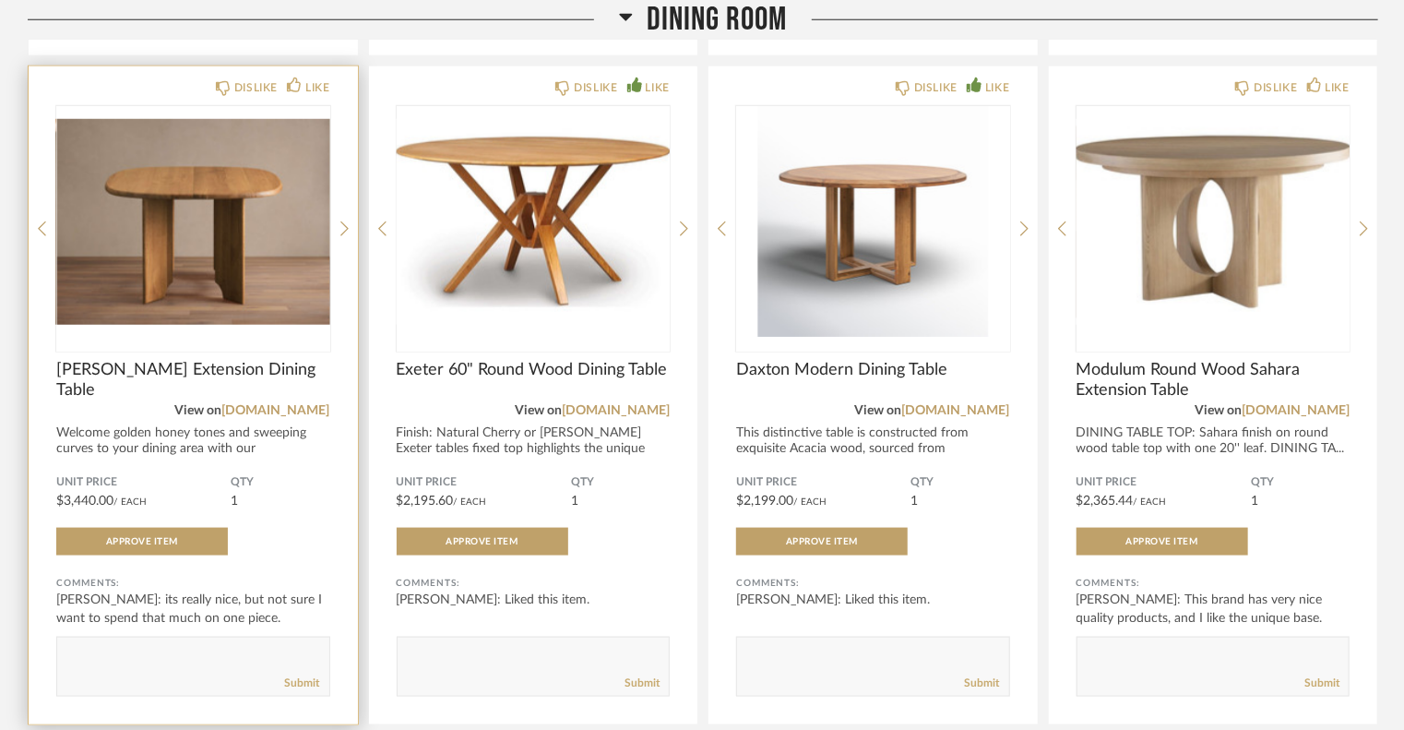
scroll to position [830, 0]
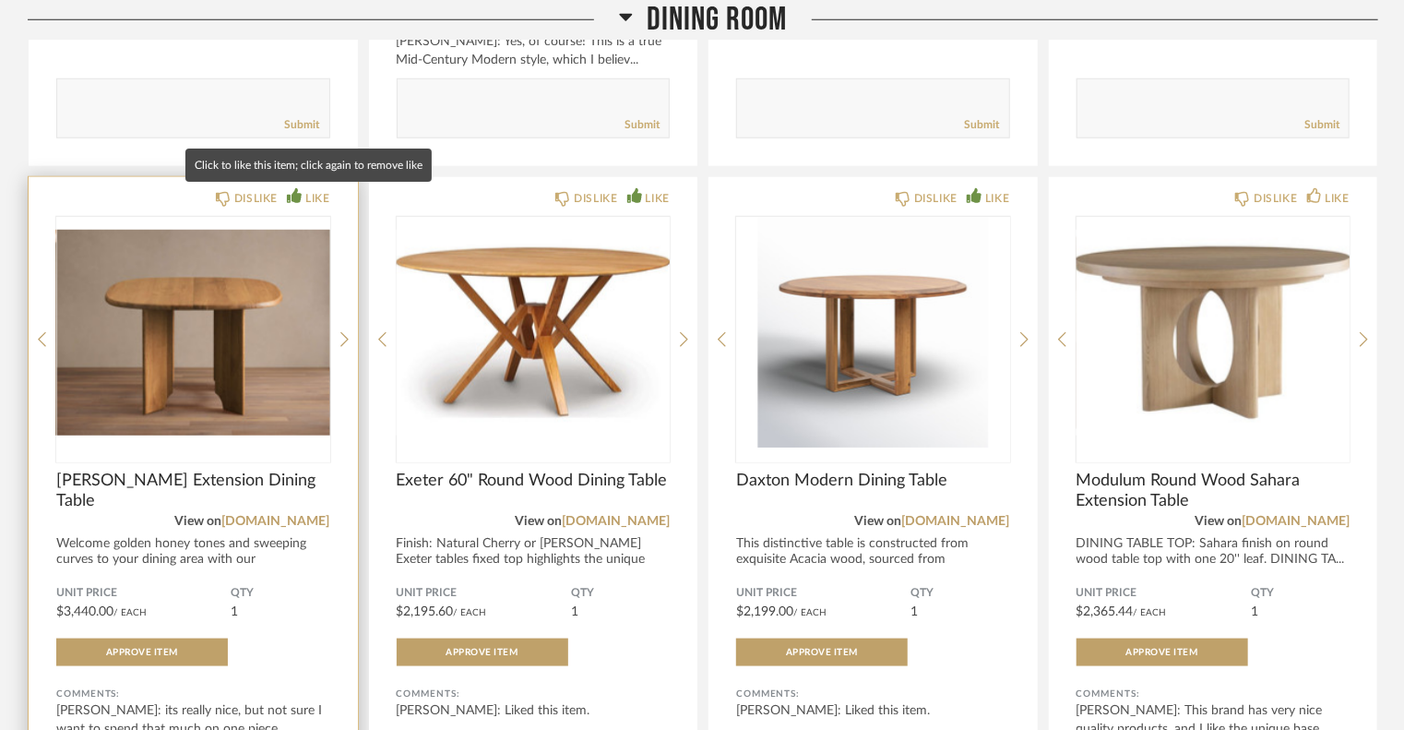
click at [310, 191] on div "LIKE" at bounding box center [317, 198] width 24 height 18
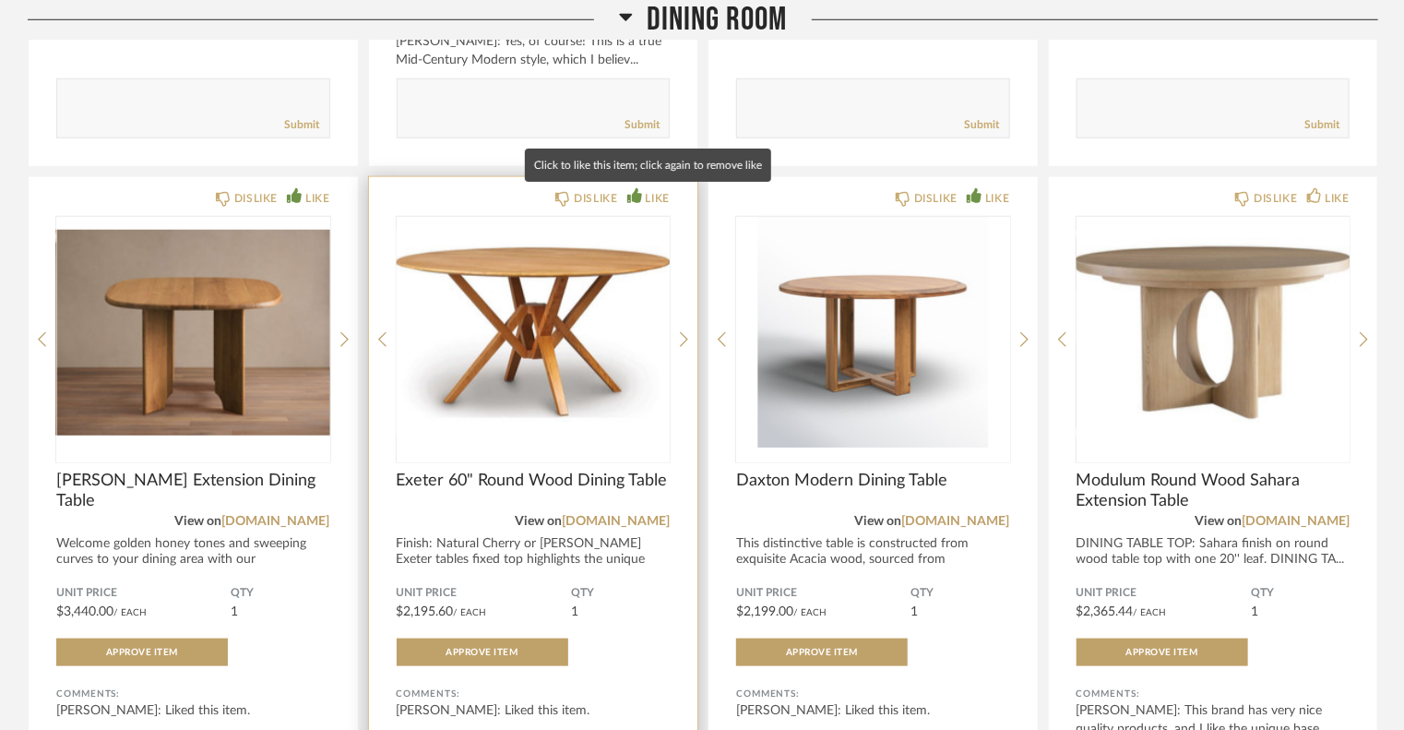
click at [650, 193] on div "LIKE" at bounding box center [658, 198] width 24 height 18
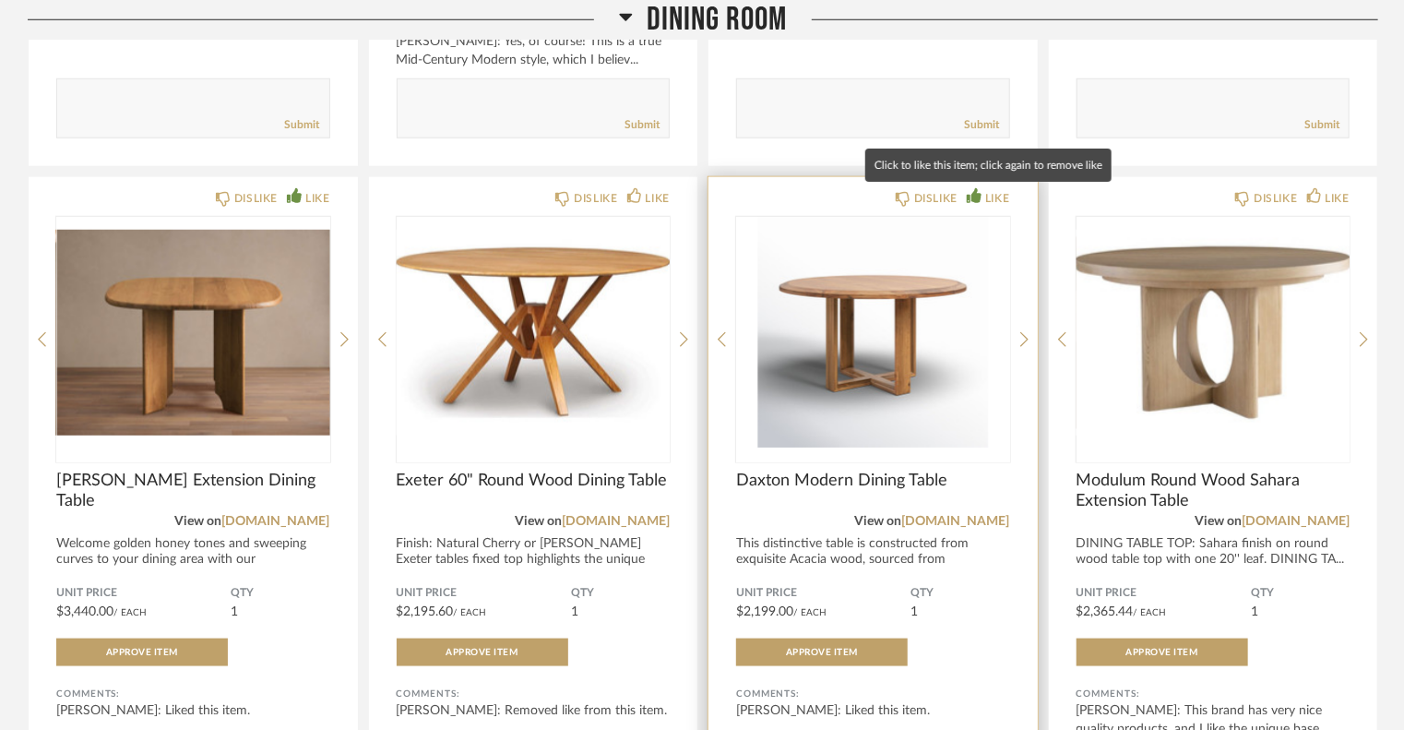
click at [996, 198] on div "LIKE" at bounding box center [997, 198] width 24 height 18
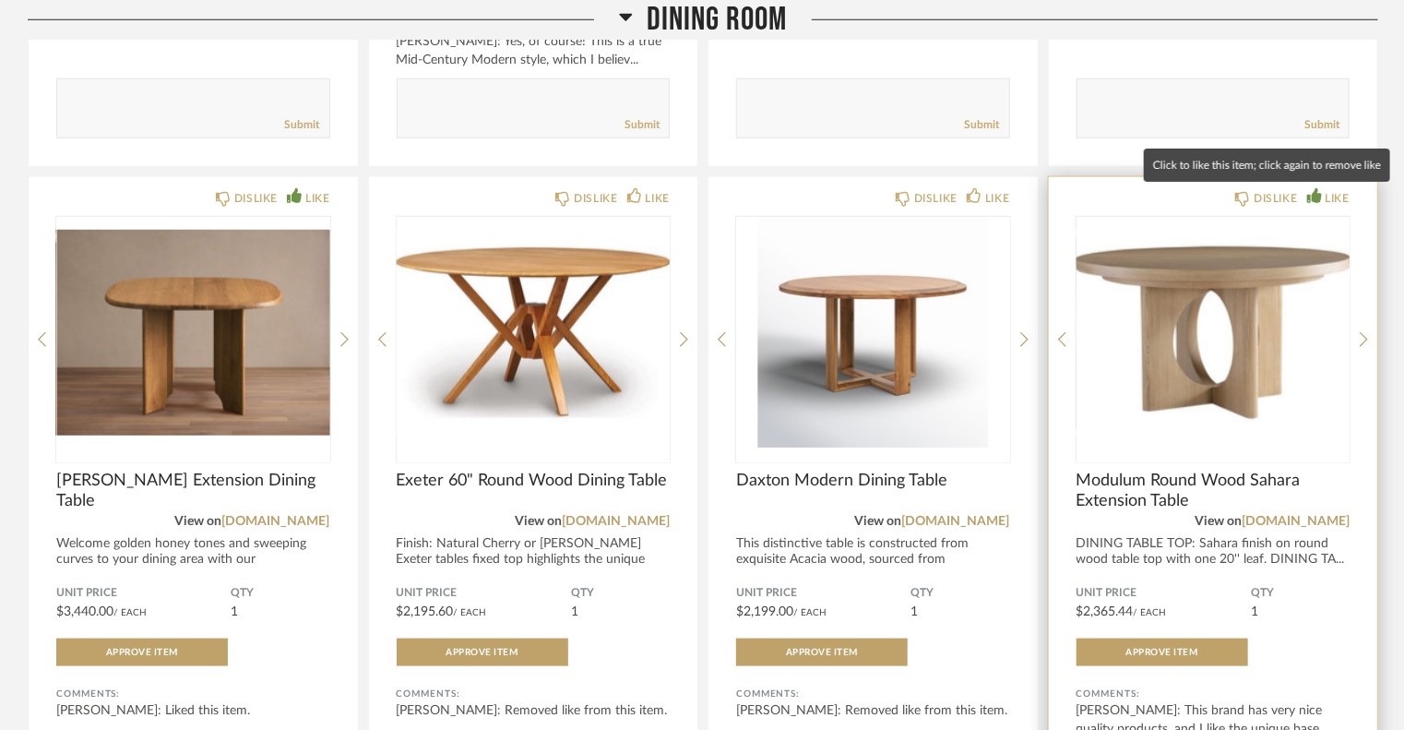
click at [1328, 198] on div "LIKE" at bounding box center [1337, 198] width 24 height 18
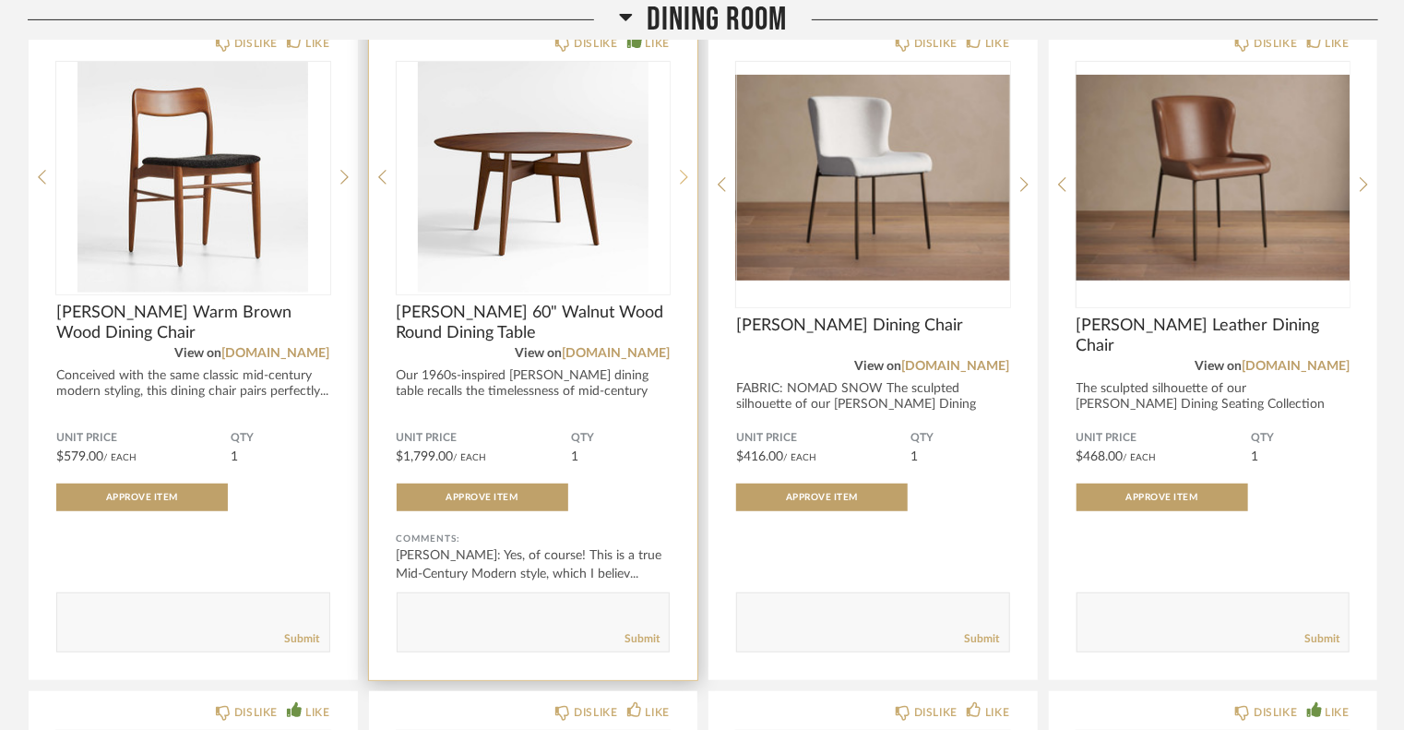
scroll to position [277, 0]
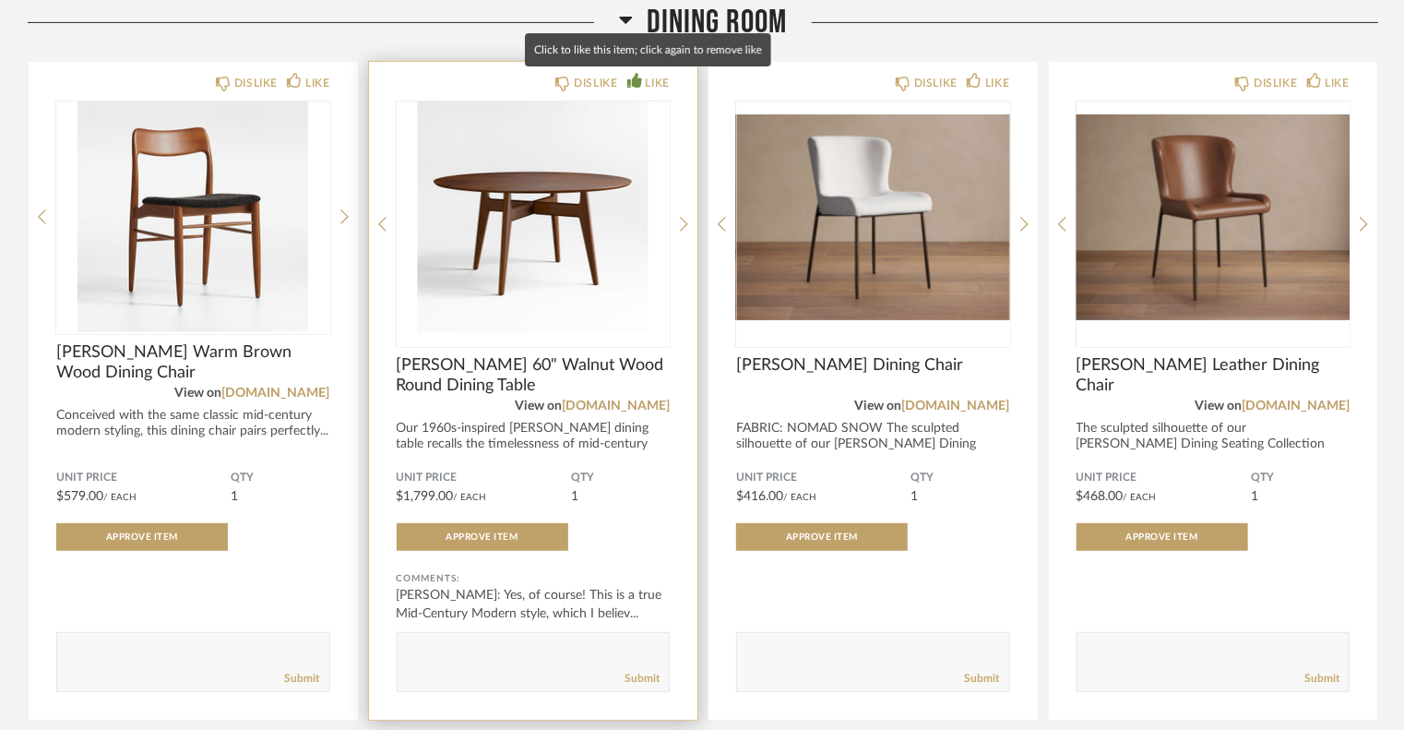
click at [664, 84] on div "LIKE" at bounding box center [658, 83] width 24 height 18
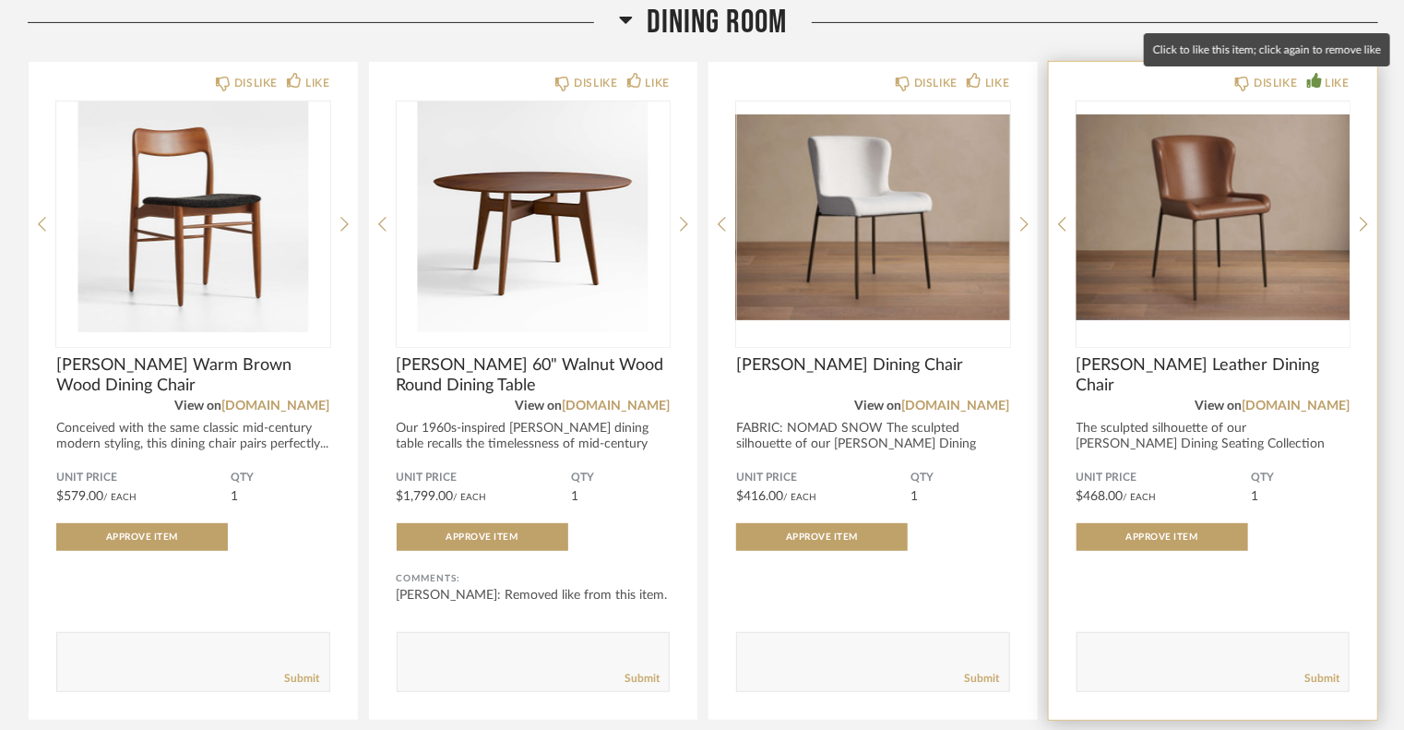
click at [1333, 78] on div "LIKE" at bounding box center [1337, 83] width 24 height 18
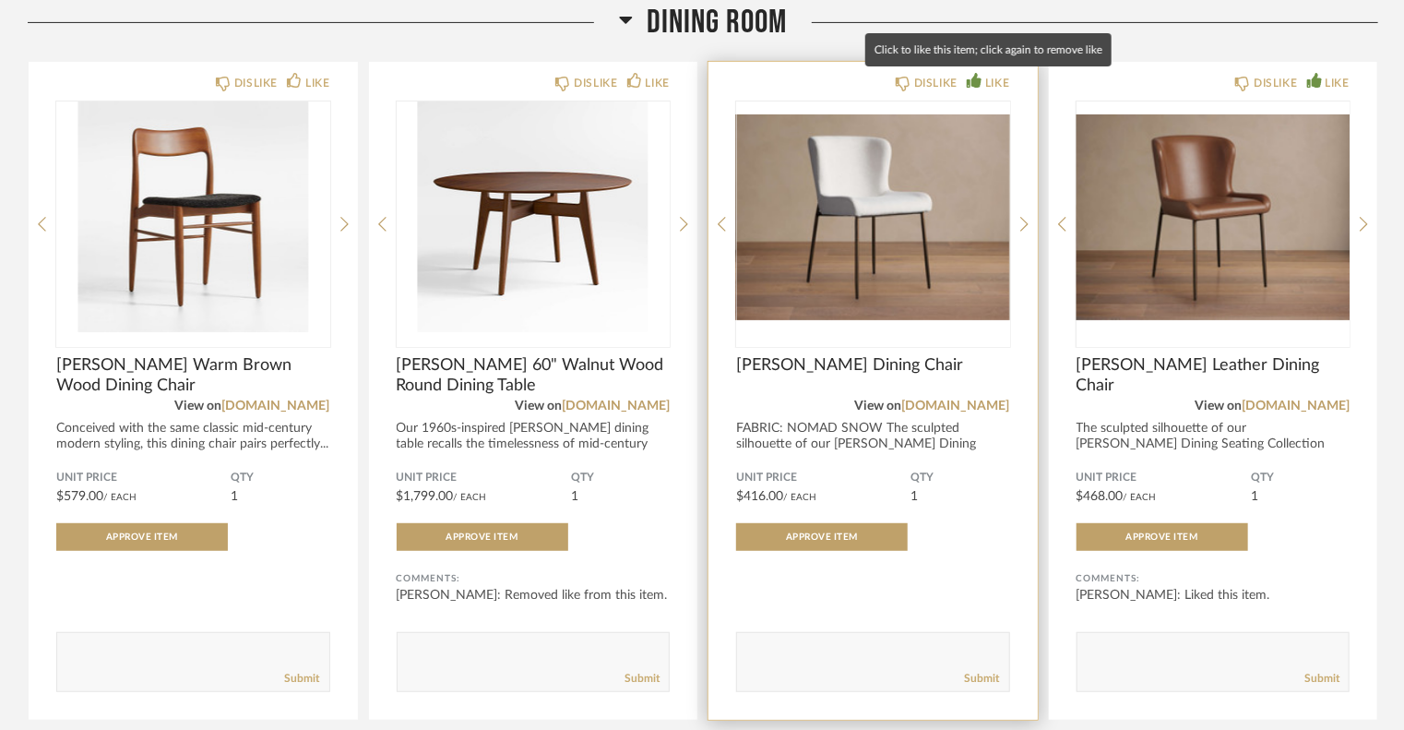
click at [989, 83] on div "LIKE" at bounding box center [997, 83] width 24 height 18
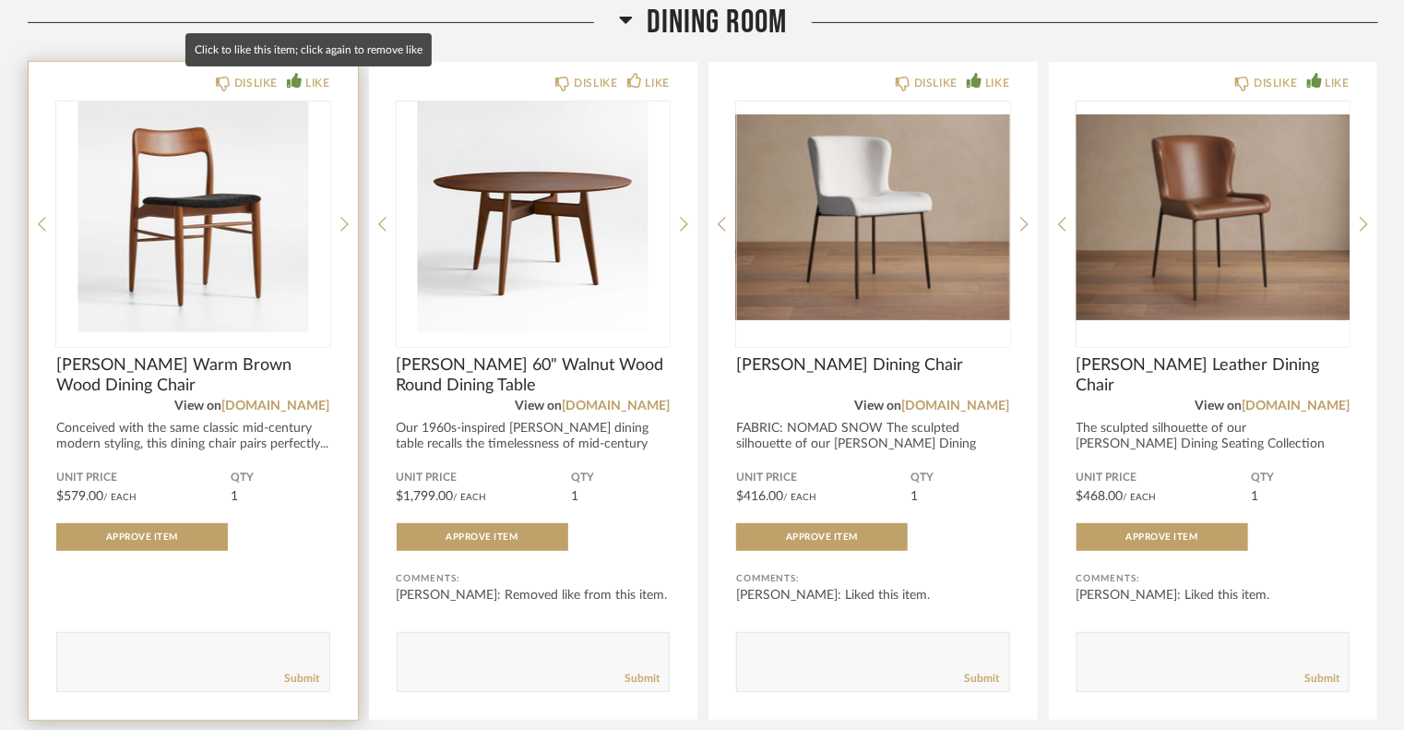
click at [308, 80] on div "LIKE" at bounding box center [317, 83] width 24 height 18
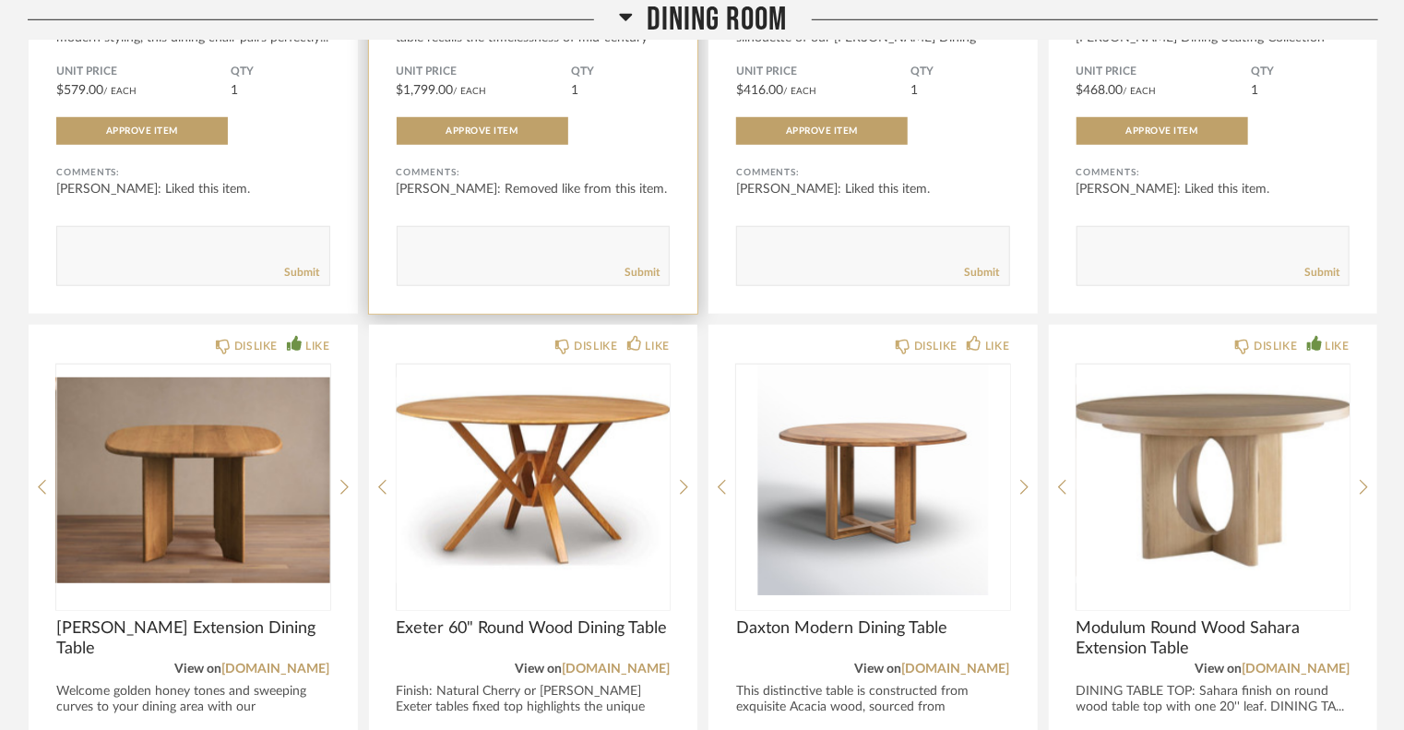
scroll to position [738, 0]
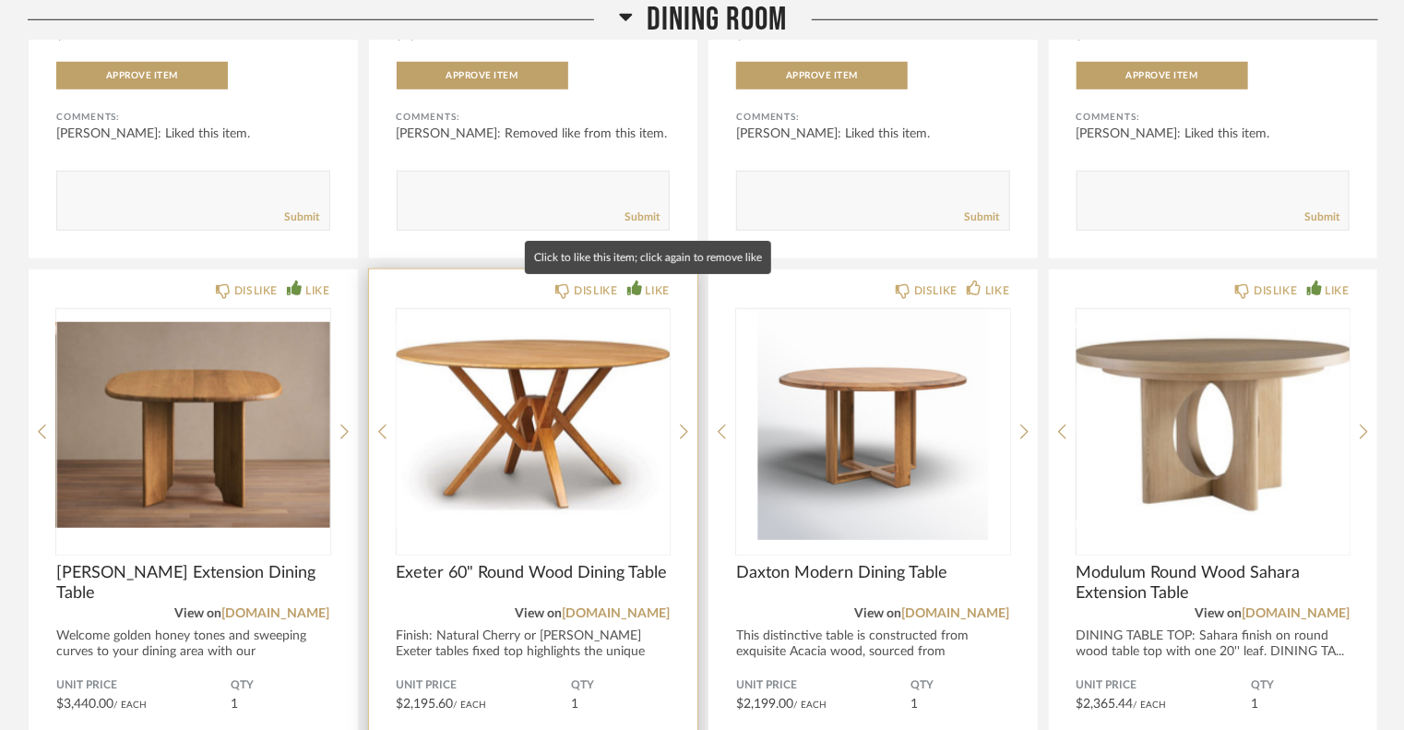
click at [644, 283] on div "LIKE" at bounding box center [648, 290] width 42 height 18
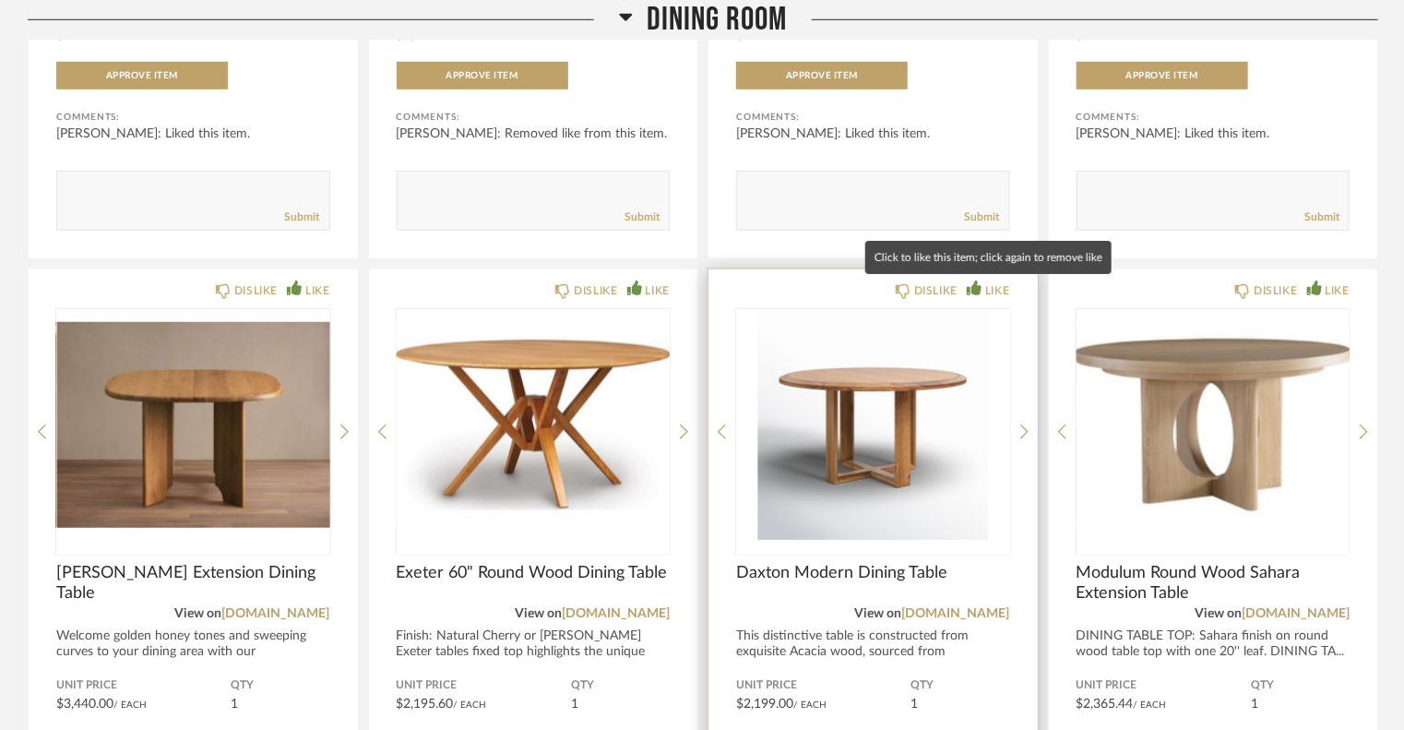
click at [981, 282] on div "LIKE" at bounding box center [988, 290] width 42 height 18
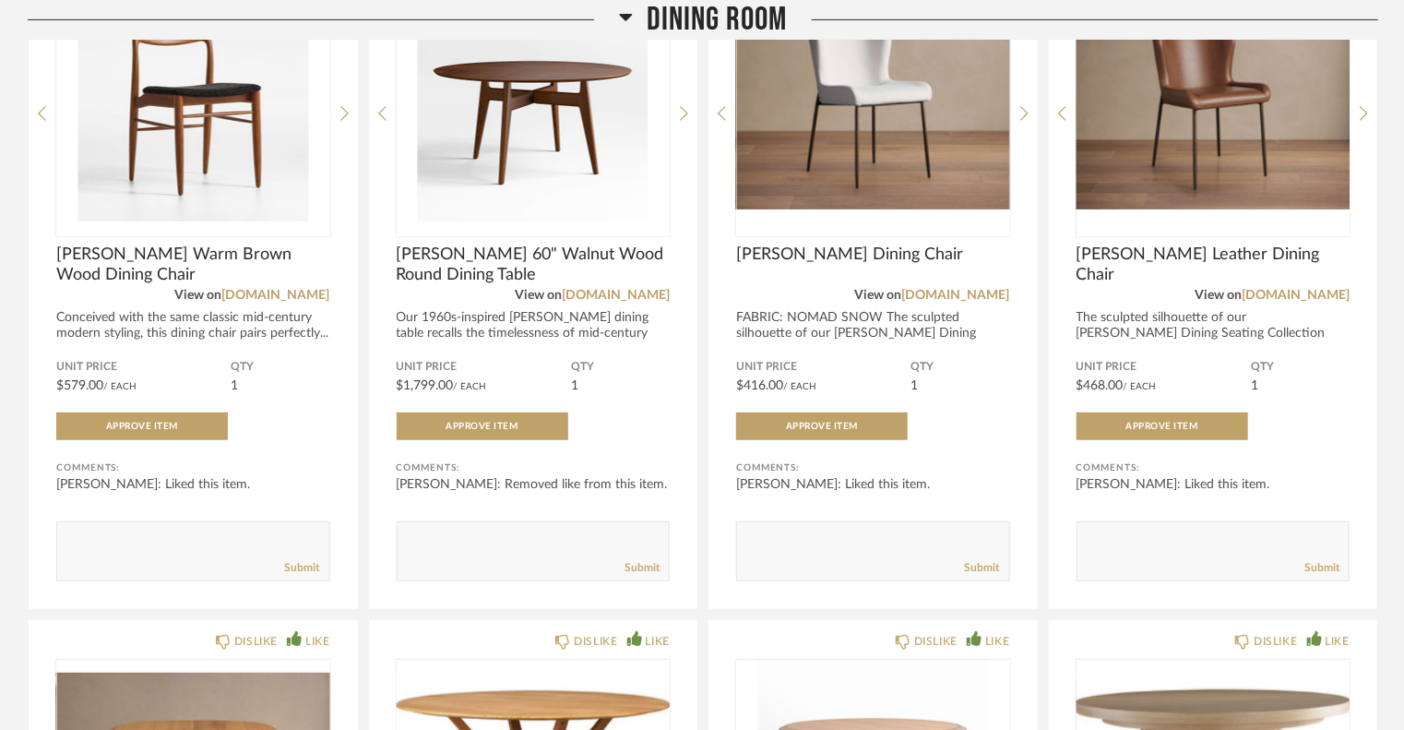
scroll to position [184, 0]
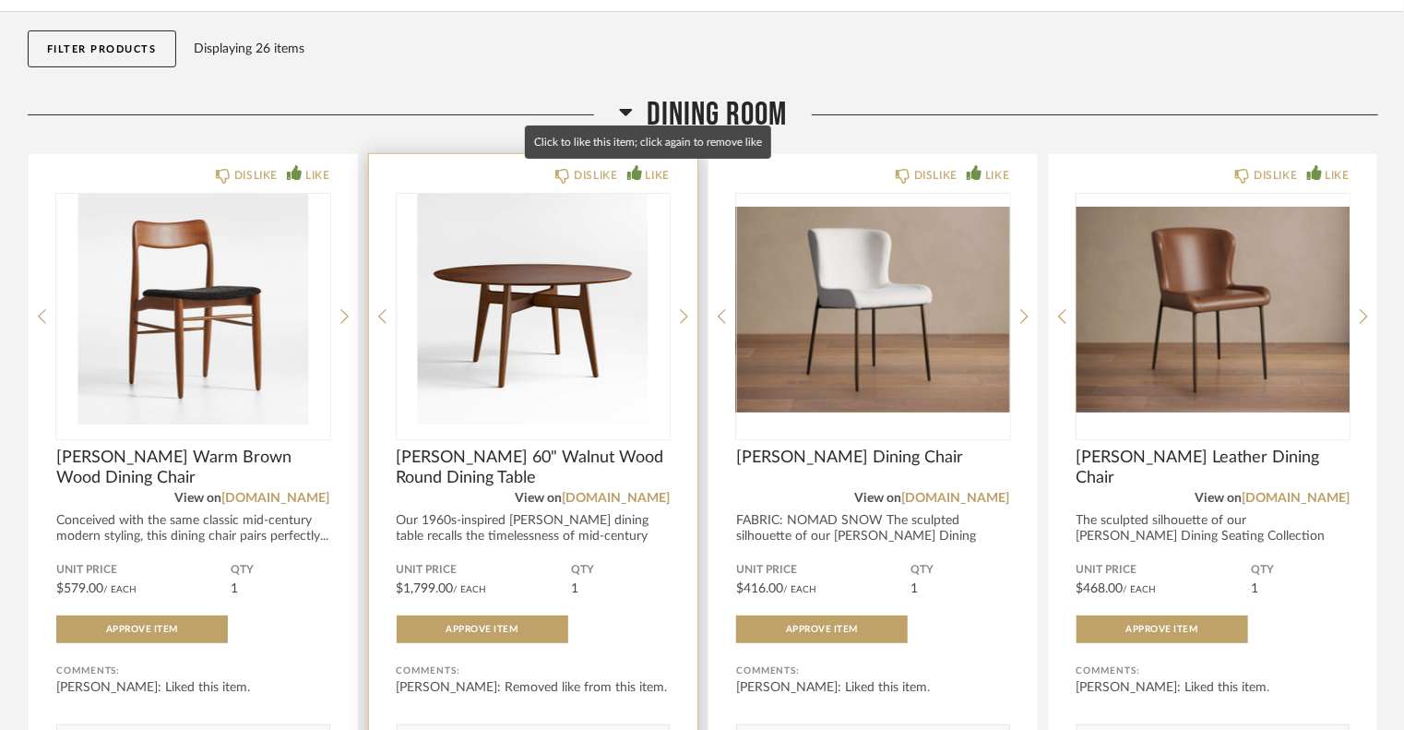
click at [657, 172] on div "LIKE" at bounding box center [658, 175] width 24 height 18
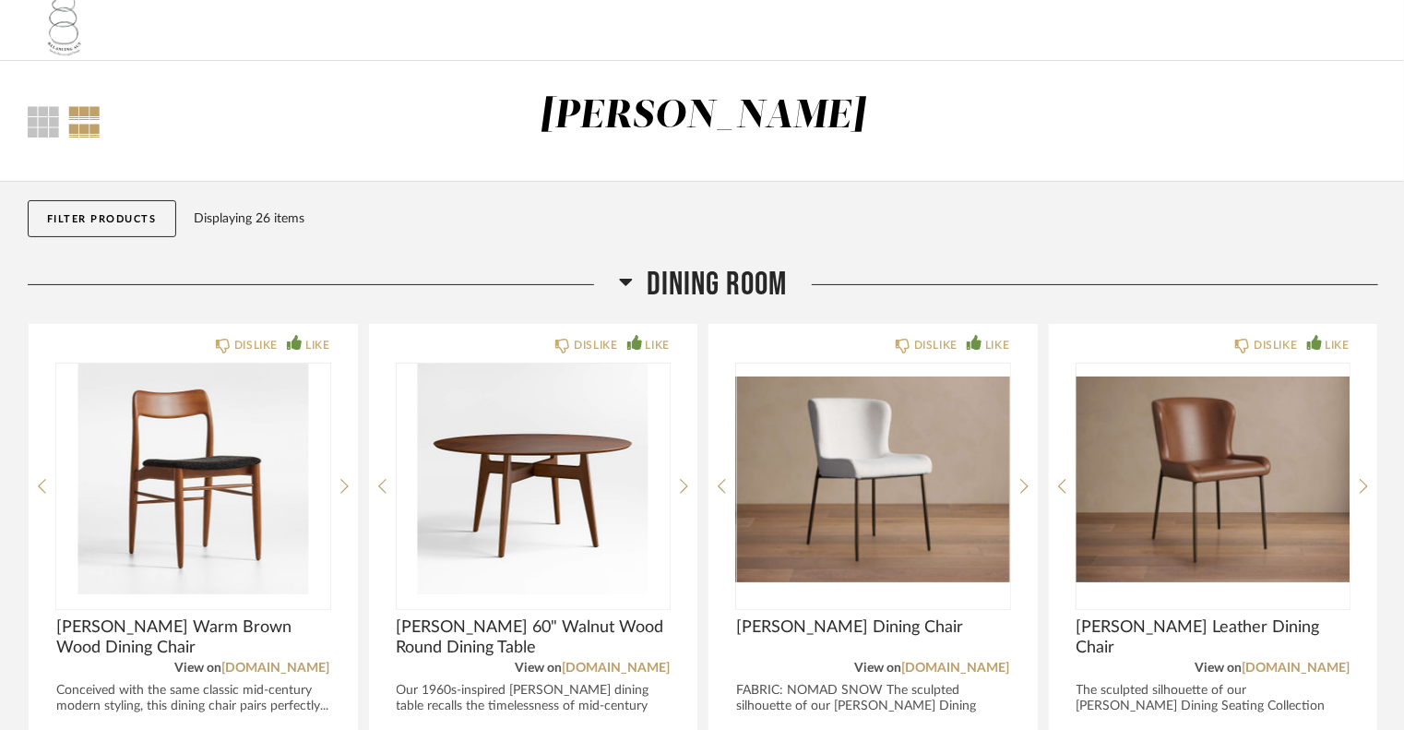
scroll to position [0, 0]
